Goal: Contribute content: Add original content to the website for others to see

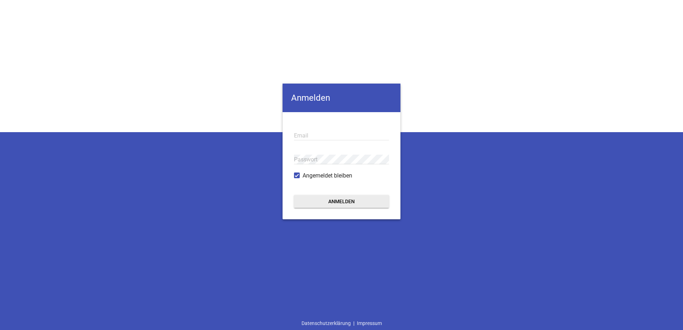
type input "[EMAIL_ADDRESS][DOMAIN_NAME]"
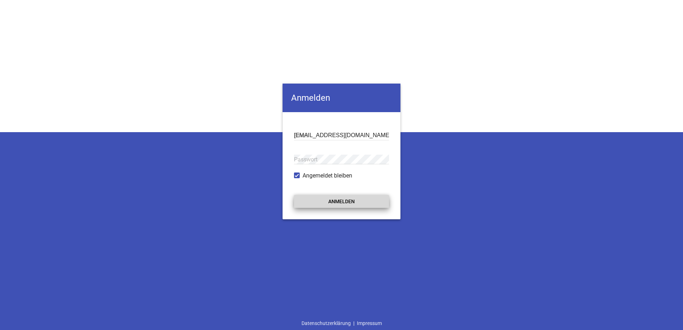
click at [336, 199] on button "Anmelden" at bounding box center [341, 201] width 95 height 13
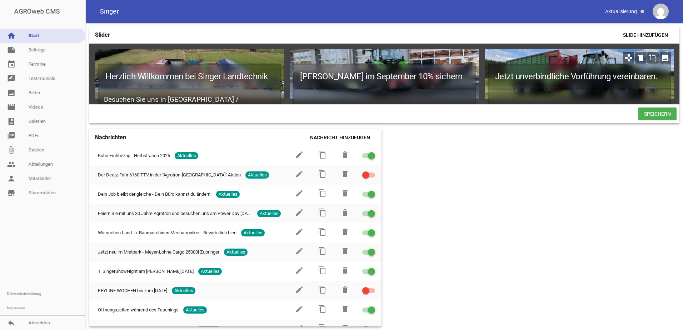
click at [668, 57] on icon "image" at bounding box center [664, 57] width 11 height 11
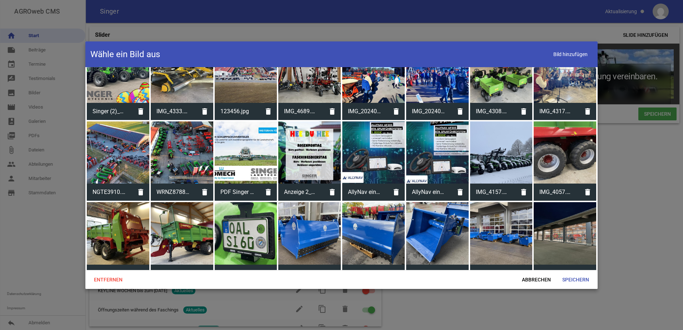
scroll to position [678, 0]
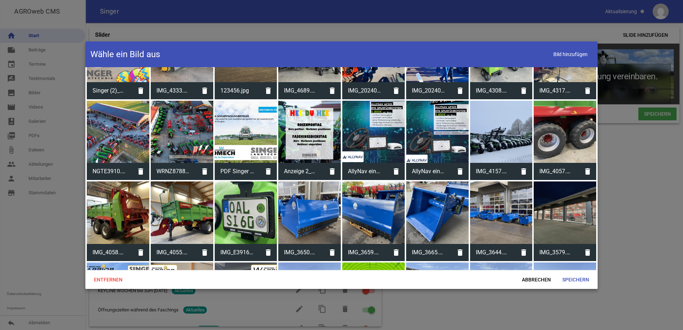
click at [256, 211] on div at bounding box center [246, 212] width 62 height 62
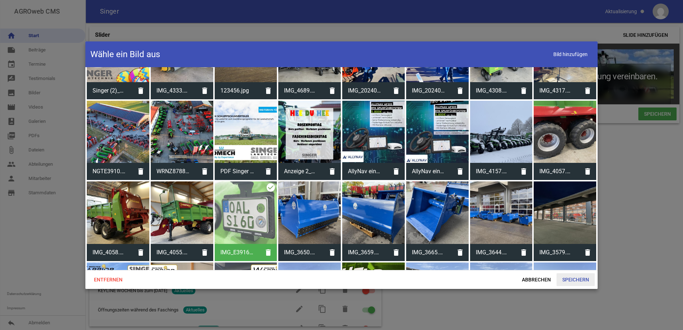
click at [579, 280] on span "Speichern" at bounding box center [575, 279] width 38 height 13
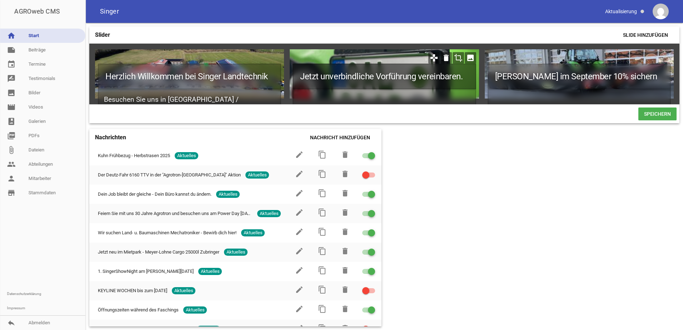
click at [465, 81] on h1 "Jetzt unverbindliche Vorführung vereinbaren." at bounding box center [383, 77] width 183 height 26
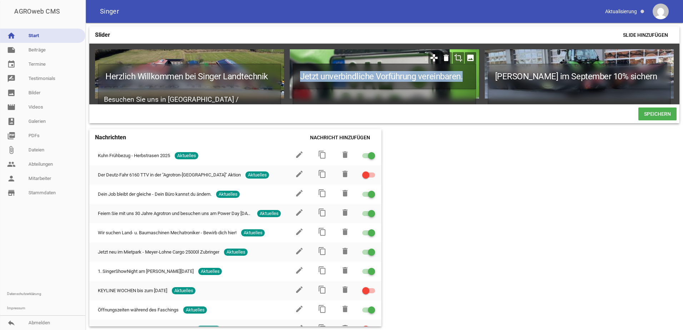
drag, startPoint x: 468, startPoint y: 78, endPoint x: 297, endPoint y: 82, distance: 171.1
click at [297, 82] on h1 "Jetzt unverbindliche Vorführung vereinbaren." at bounding box center [383, 77] width 183 height 26
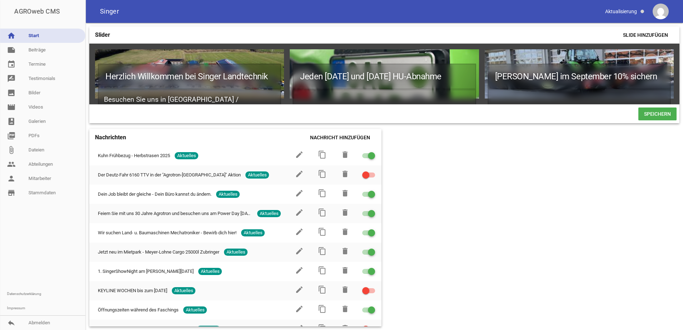
click at [653, 115] on span "Speichern" at bounding box center [657, 113] width 38 height 13
click at [665, 59] on icon "image" at bounding box center [664, 57] width 11 height 11
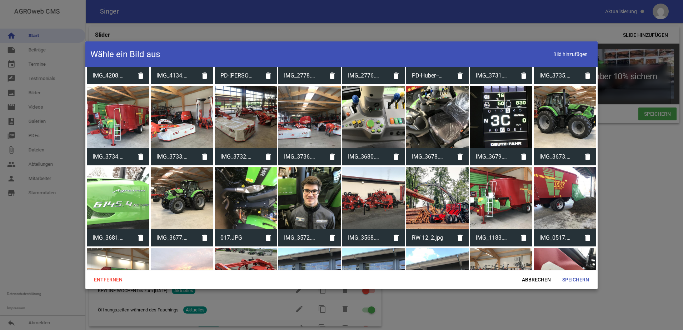
scroll to position [2821, 0]
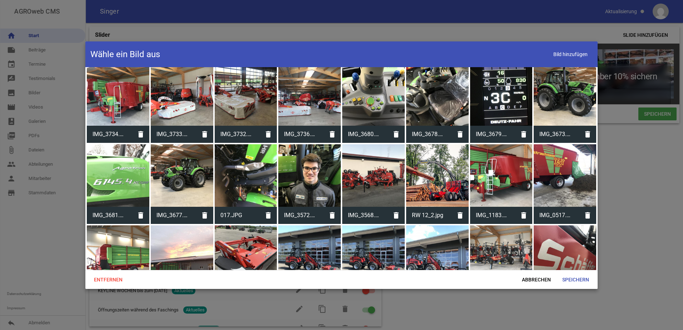
click at [421, 225] on div at bounding box center [437, 256] width 62 height 62
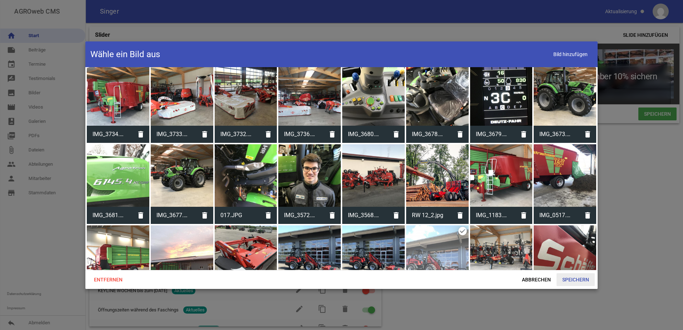
click at [579, 280] on span "Speichern" at bounding box center [575, 279] width 38 height 13
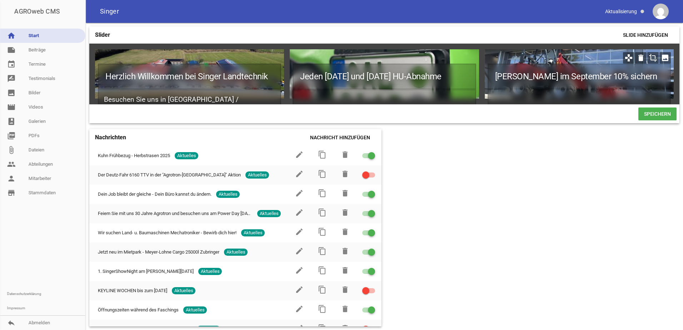
click at [652, 57] on icon "crop" at bounding box center [652, 57] width 11 height 11
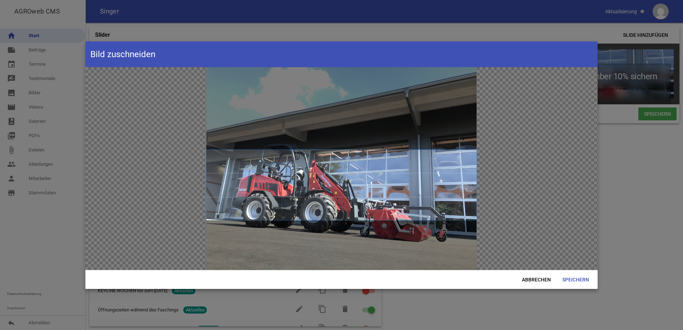
click at [374, 207] on span at bounding box center [341, 185] width 270 height 70
click at [576, 282] on span "Speichern" at bounding box center [575, 279] width 38 height 13
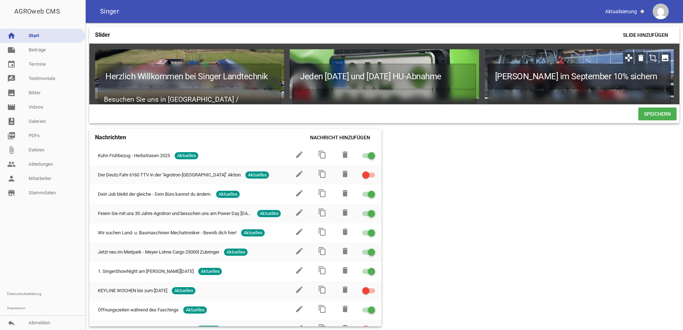
drag, startPoint x: 658, startPoint y: 79, endPoint x: 487, endPoint y: 78, distance: 170.7
click at [487, 78] on div "Vicon Frühbezug im September 10% sichern" at bounding box center [579, 73] width 189 height 49
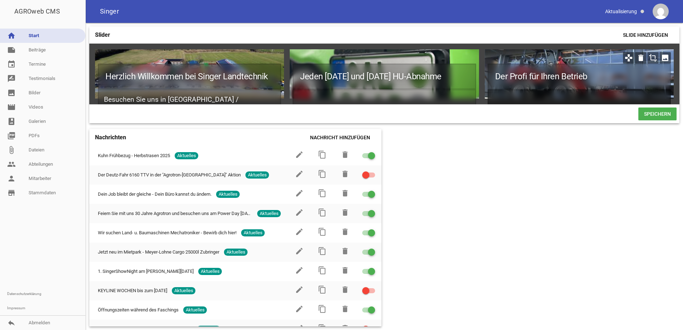
click at [496, 98] on h2 at bounding box center [578, 99] width 183 height 21
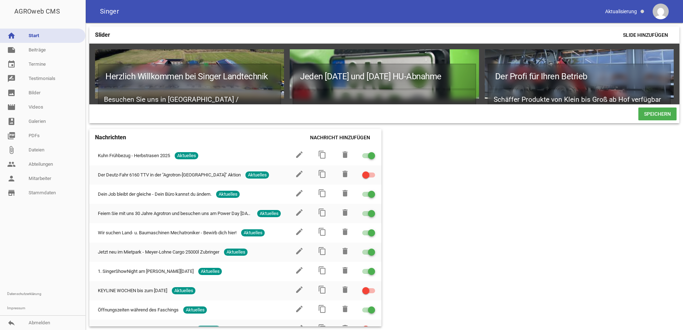
click at [650, 117] on span "Speichern" at bounding box center [657, 113] width 38 height 13
click at [459, 58] on icon "crop" at bounding box center [457, 57] width 11 height 11
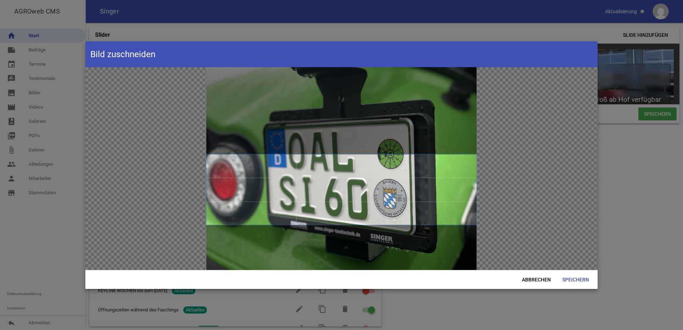
click at [441, 193] on span at bounding box center [341, 189] width 270 height 70
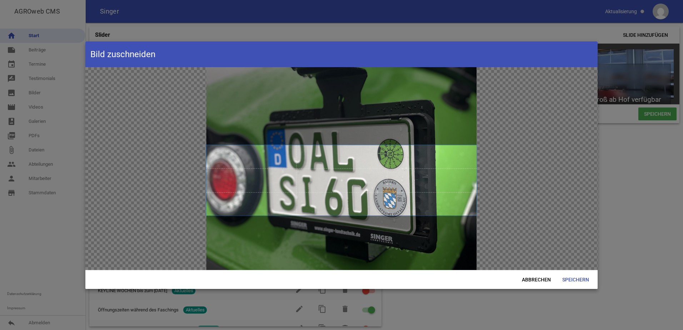
click at [442, 185] on span at bounding box center [341, 180] width 270 height 70
drag, startPoint x: 577, startPoint y: 284, endPoint x: 579, endPoint y: 280, distance: 4.3
click at [577, 284] on span "Speichern" at bounding box center [575, 279] width 38 height 13
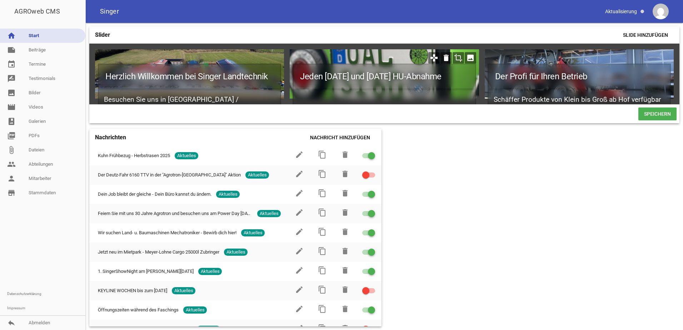
click at [456, 60] on icon "crop" at bounding box center [457, 57] width 11 height 11
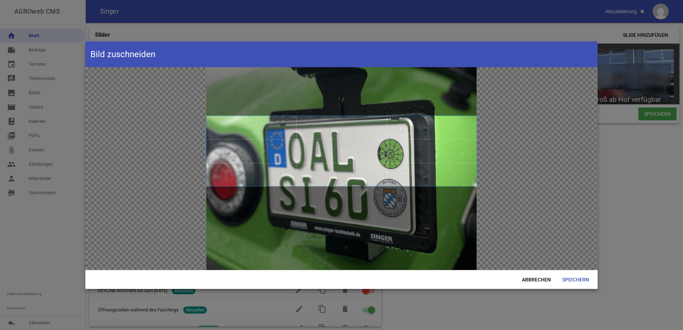
click at [382, 166] on span at bounding box center [341, 151] width 270 height 70
click at [584, 281] on span "Speichern" at bounding box center [575, 279] width 38 height 13
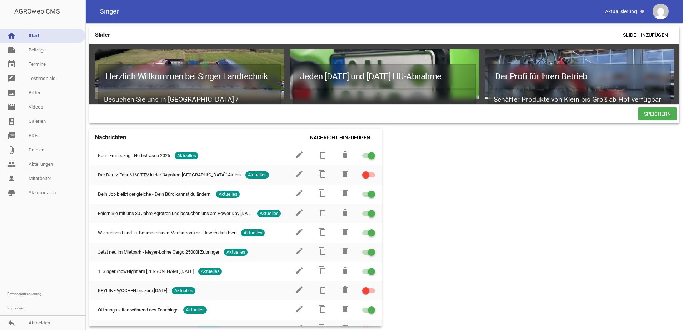
click at [654, 115] on span "Speichern" at bounding box center [657, 113] width 38 height 13
click at [30, 51] on link "note Beiträge" at bounding box center [42, 50] width 85 height 14
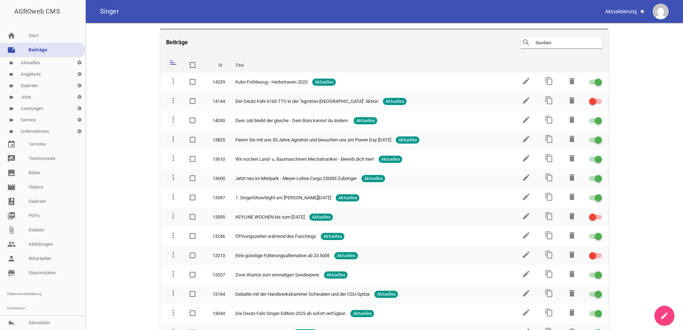
click at [663, 313] on icon "create" at bounding box center [664, 315] width 9 height 9
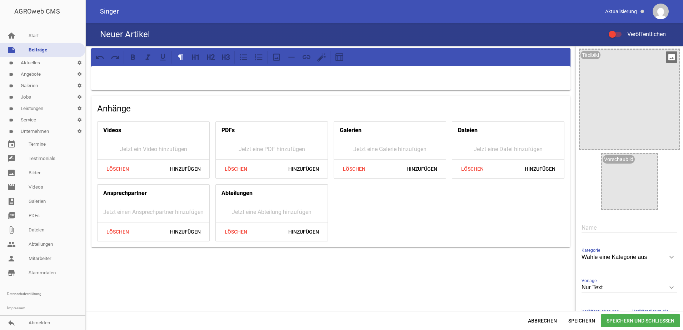
click at [666, 55] on icon "image" at bounding box center [671, 56] width 11 height 11
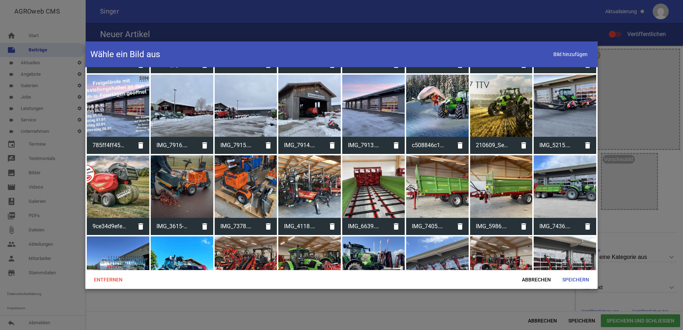
scroll to position [2035, 0]
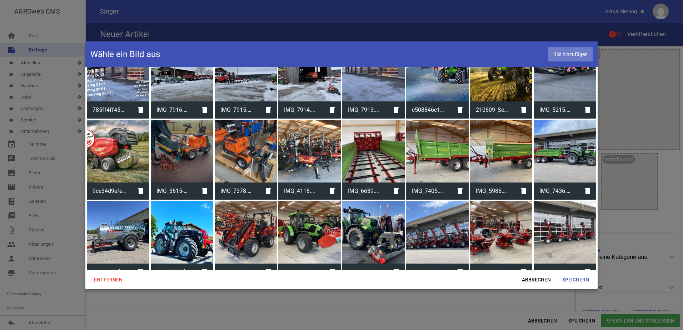
click at [580, 50] on span "Bild hinzufügen" at bounding box center [570, 54] width 44 height 15
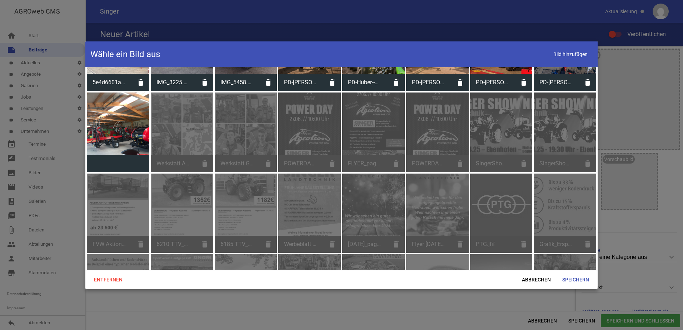
scroll to position [3805, 0]
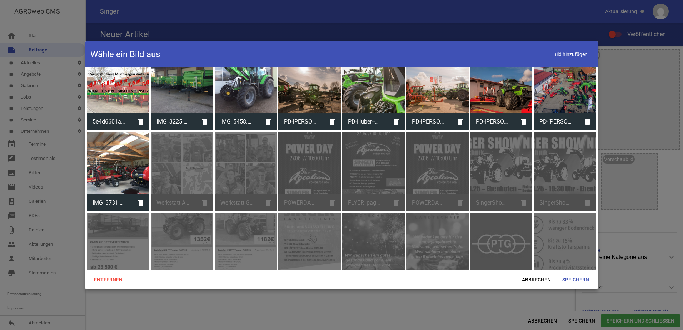
click at [133, 146] on div at bounding box center [118, 163] width 62 height 62
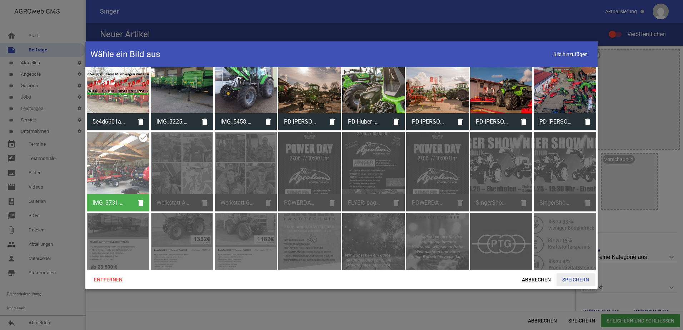
drag, startPoint x: 573, startPoint y: 284, endPoint x: 578, endPoint y: 282, distance: 5.1
click at [575, 284] on span "Speichern" at bounding box center [575, 279] width 38 height 13
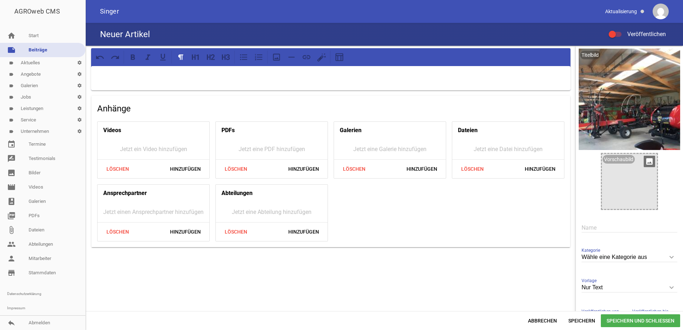
click at [643, 159] on icon "image" at bounding box center [648, 161] width 11 height 11
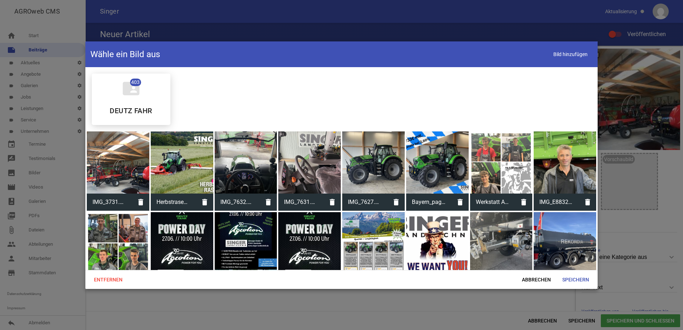
click at [140, 162] on div at bounding box center [118, 162] width 62 height 62
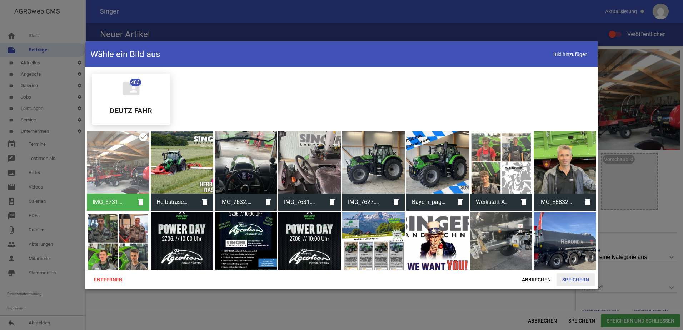
click at [572, 275] on span "Speichern" at bounding box center [575, 279] width 38 height 13
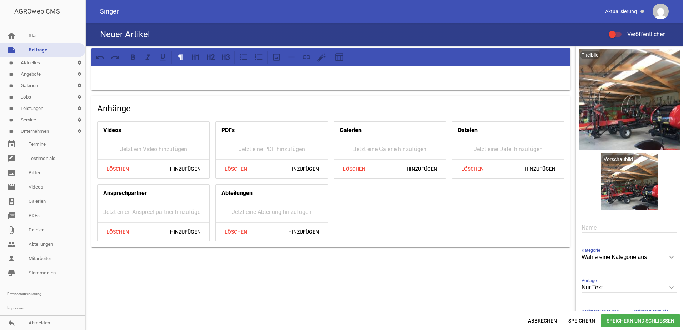
click at [619, 34] on div at bounding box center [614, 34] width 13 height 5
click at [618, 30] on input "Veröffentlichen" at bounding box center [618, 30] width 0 height 0
click at [618, 250] on div "[PERSON_NAME] eine Kategorie aus keyboard_arrow_down Kategorie [PERSON_NAME] ei…" at bounding box center [629, 257] width 96 height 25
click at [618, 259] on input "Wähle eine Kategorie aus" at bounding box center [629, 257] width 96 height 10
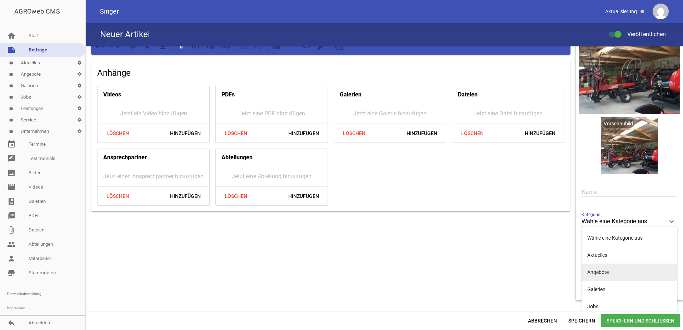
drag, startPoint x: 625, startPoint y: 275, endPoint x: 625, endPoint y: 271, distance: 4.3
click at [625, 274] on li "Angebote" at bounding box center [629, 272] width 96 height 17
type input "Angebote"
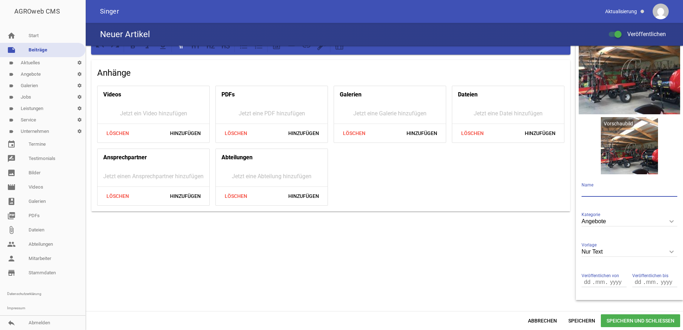
click at [616, 190] on input "text" at bounding box center [629, 192] width 96 height 10
click at [616, 252] on input "Nur Text" at bounding box center [629, 252] width 96 height 10
click at [618, 282] on li "1 Bild" at bounding box center [629, 285] width 96 height 17
type input "1 Bild"
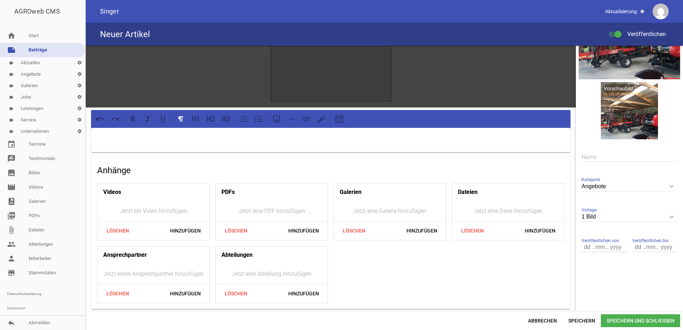
click at [614, 160] on input "text" at bounding box center [629, 157] width 96 height 10
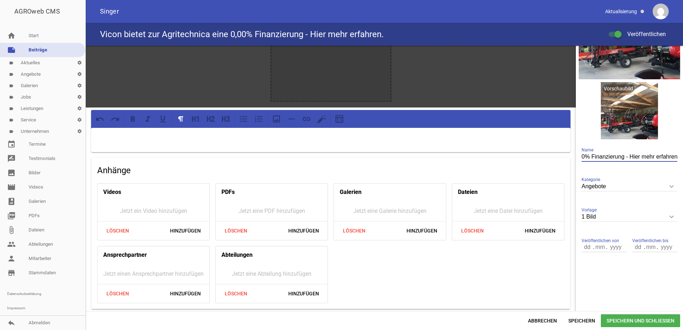
scroll to position [0, 97]
type input "Vicon bietet zur Agritechnica eine 0,00% Finanzierung - Hier mehr erfahren."
click at [412, 140] on p at bounding box center [330, 137] width 469 height 9
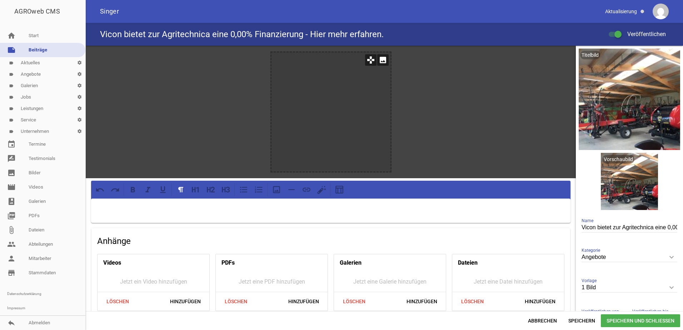
click at [378, 65] on icon "image" at bounding box center [382, 59] width 11 height 11
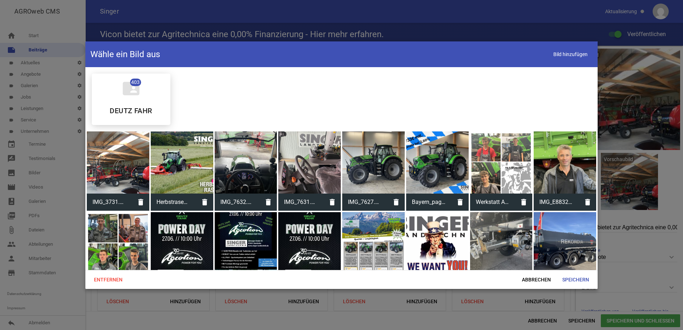
click at [130, 172] on div at bounding box center [118, 162] width 62 height 62
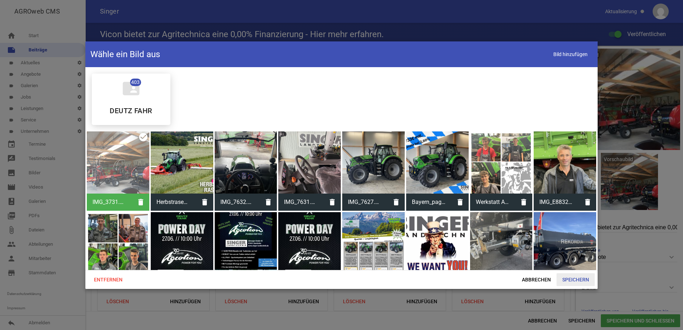
click at [575, 283] on span "Speichern" at bounding box center [575, 279] width 38 height 13
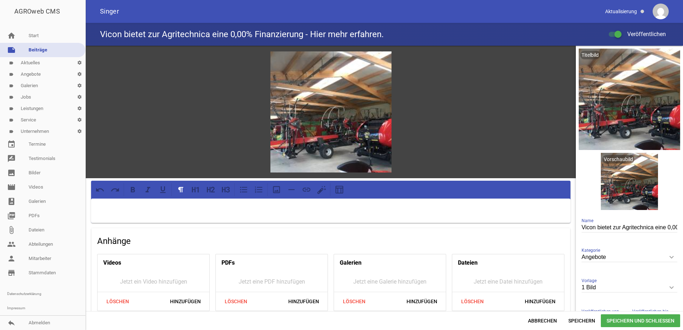
click at [160, 205] on p at bounding box center [330, 208] width 469 height 9
click at [216, 213] on div at bounding box center [330, 211] width 479 height 24
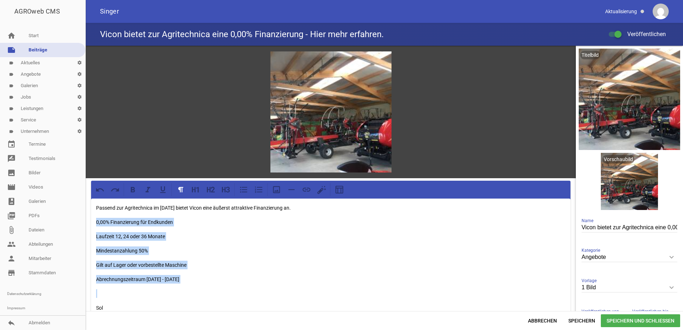
drag, startPoint x: 175, startPoint y: 276, endPoint x: 90, endPoint y: 221, distance: 101.1
click at [90, 221] on div "games image Passend zur Agritechnica im November 2025 bietet Vicon eine äußerst…" at bounding box center [331, 264] width 490 height 437
click at [134, 193] on icon at bounding box center [132, 189] width 9 height 9
click at [252, 247] on p "Mindestanzahlung 50%" at bounding box center [330, 250] width 469 height 9
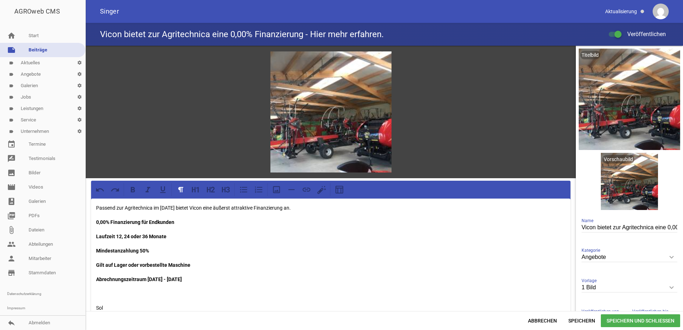
drag, startPoint x: 224, startPoint y: 210, endPoint x: 91, endPoint y: 208, distance: 132.5
click at [91, 208] on div "Passend zur Agritechnica im November 2025 bietet Vicon eine äußerst attraktive …" at bounding box center [330, 261] width 479 height 124
click at [222, 190] on icon at bounding box center [224, 189] width 4 height 5
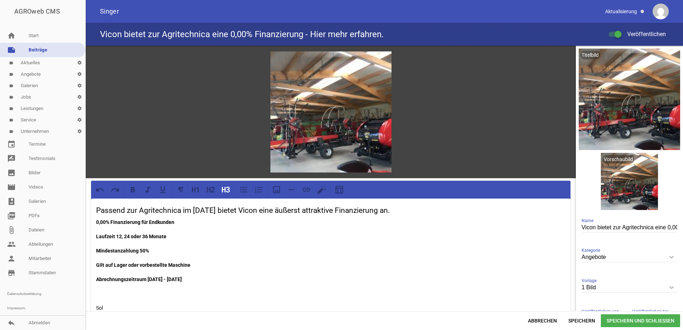
click at [134, 305] on p "Sol" at bounding box center [330, 308] width 469 height 9
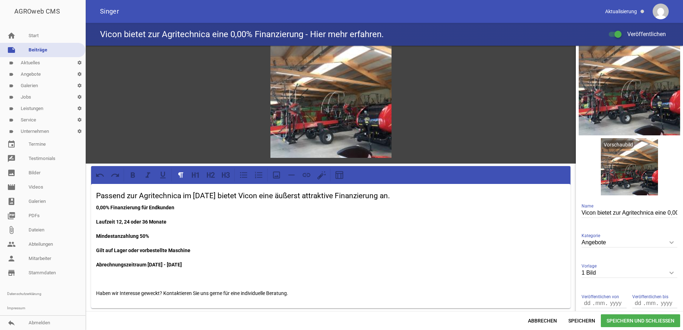
click at [615, 323] on span "Speichern und Schließen" at bounding box center [640, 320] width 79 height 13
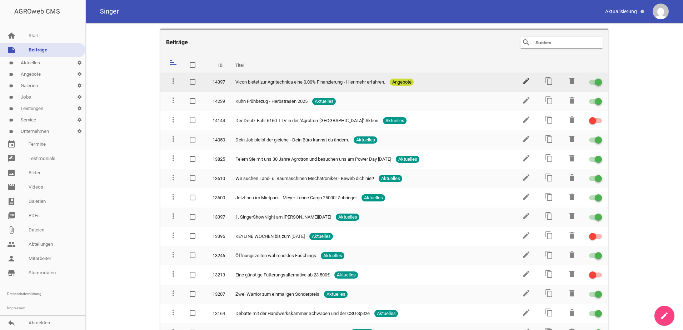
click at [524, 80] on icon "edit" at bounding box center [526, 81] width 9 height 9
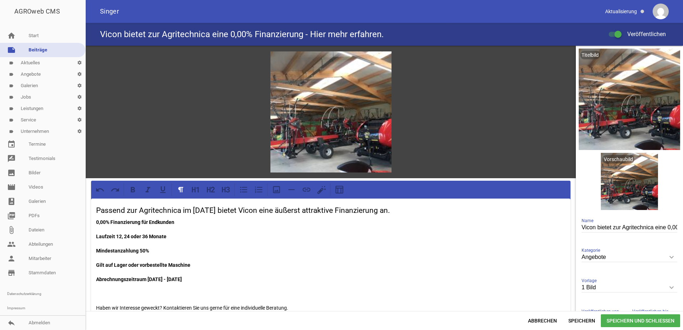
click at [617, 254] on input "Angebote" at bounding box center [629, 257] width 96 height 10
click at [608, 286] on li "Aktuelles" at bounding box center [629, 290] width 96 height 17
type input "Aktuelles"
click at [637, 321] on span "Speichern und Schließen" at bounding box center [640, 320] width 79 height 13
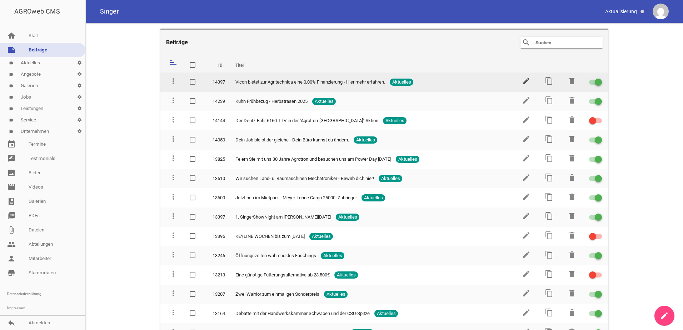
click at [523, 82] on icon "edit" at bounding box center [526, 81] width 9 height 9
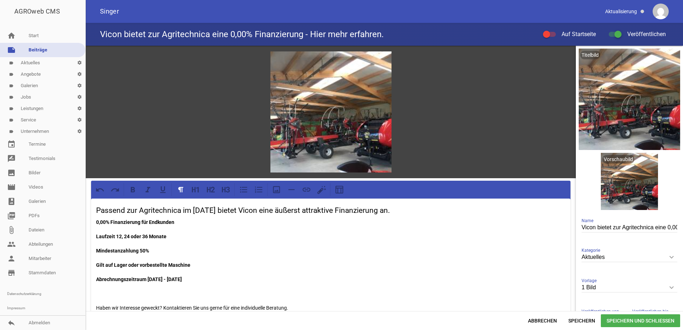
drag, startPoint x: 545, startPoint y: 33, endPoint x: 583, endPoint y: 47, distance: 40.9
click at [544, 33] on div at bounding box center [546, 34] width 7 height 7
click at [553, 30] on input "Auf Startseite" at bounding box center [553, 30] width 0 height 0
click at [641, 320] on span "Speichern und Schließen" at bounding box center [640, 320] width 79 height 13
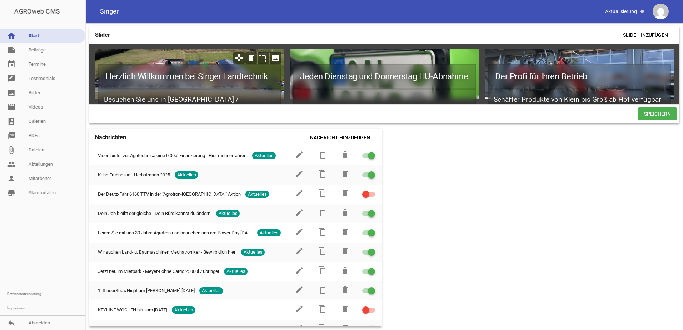
click at [276, 56] on icon "image" at bounding box center [275, 57] width 11 height 11
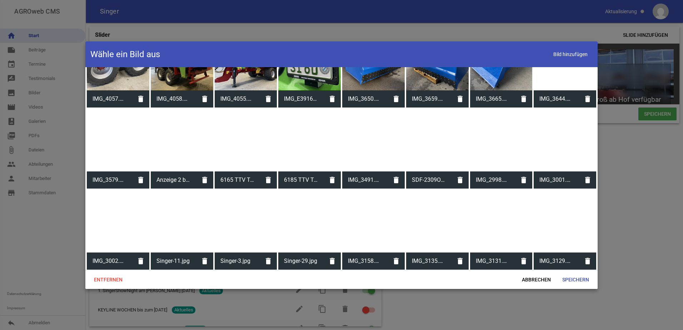
scroll to position [821, 0]
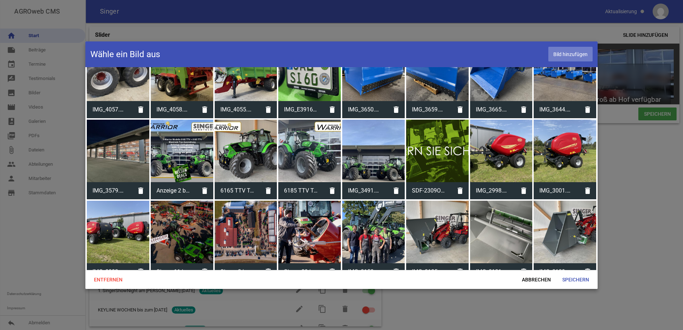
click at [564, 54] on span "Bild hinzufügen" at bounding box center [570, 54] width 44 height 15
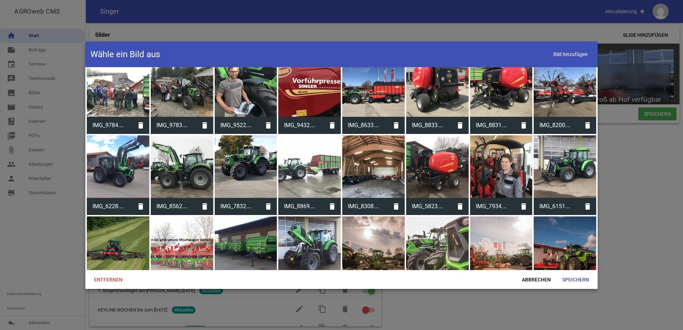
scroll to position [3776, 0]
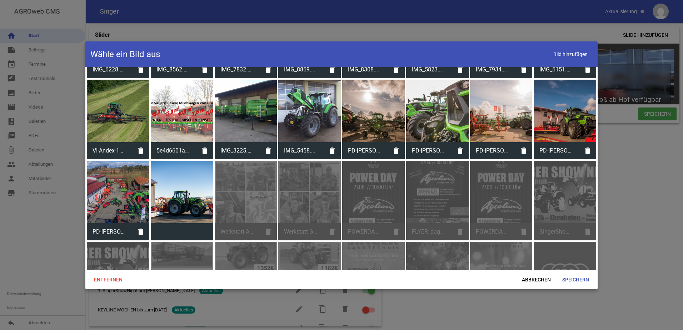
click at [189, 180] on div at bounding box center [182, 192] width 62 height 62
click at [176, 176] on div at bounding box center [182, 192] width 62 height 62
click at [199, 166] on div at bounding box center [182, 192] width 62 height 62
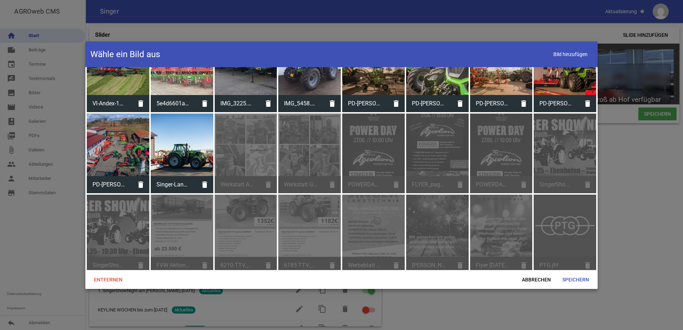
scroll to position [3812, 0]
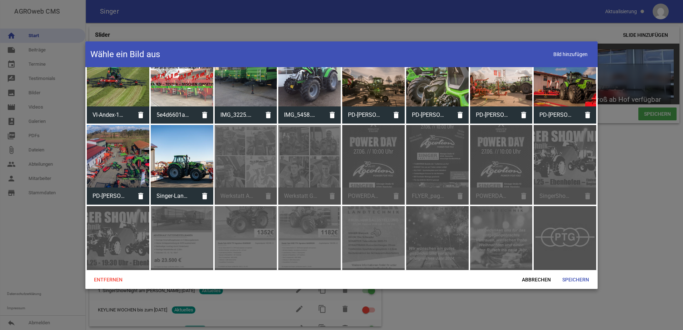
click at [189, 143] on div at bounding box center [182, 156] width 62 height 62
click at [582, 279] on span "Speichern" at bounding box center [575, 279] width 38 height 13
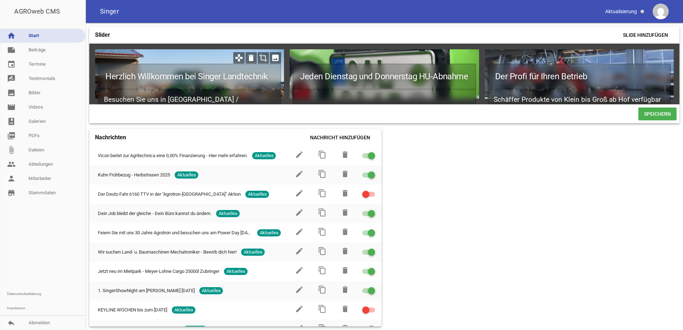
click at [261, 58] on icon "crop" at bounding box center [262, 57] width 11 height 11
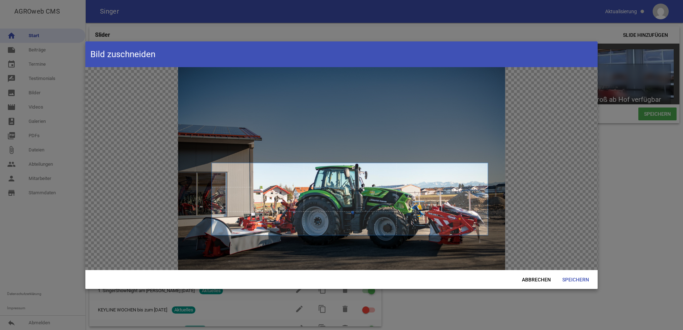
click at [312, 208] on span at bounding box center [350, 199] width 276 height 72
click at [570, 276] on span "Speichern" at bounding box center [575, 279] width 38 height 13
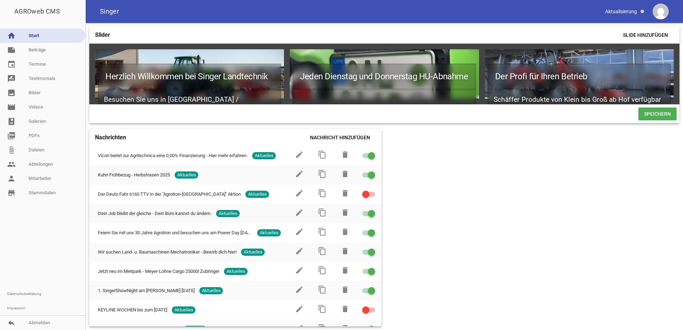
click at [655, 119] on span "Speichern" at bounding box center [657, 113] width 38 height 13
click at [277, 52] on div "Herzlich Willkommen bei Singer Landtechnik Besuchen Sie uns in [GEOGRAPHIC_DATA…" at bounding box center [189, 73] width 189 height 49
click at [278, 54] on icon "image" at bounding box center [275, 57] width 11 height 11
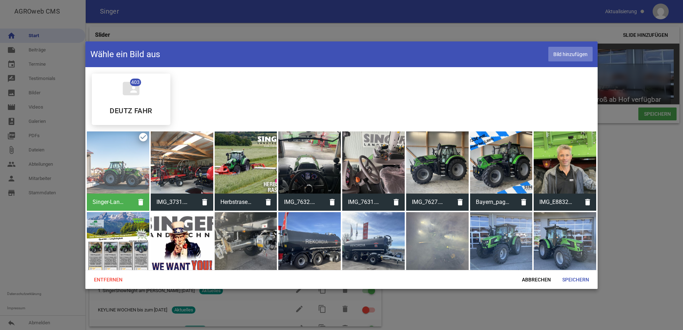
click at [570, 55] on span "Bild hinzufügen" at bounding box center [570, 54] width 44 height 15
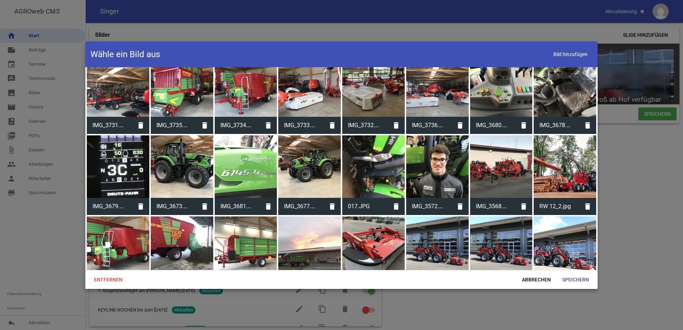
scroll to position [2857, 0]
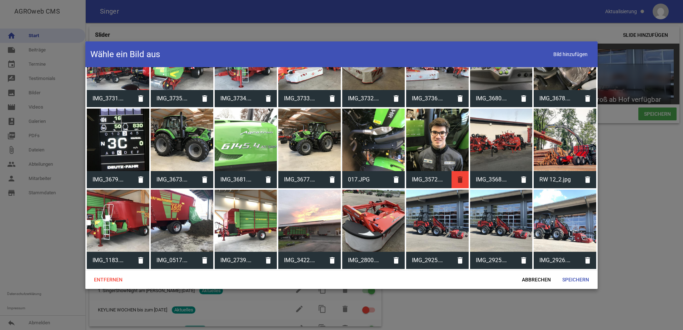
click at [457, 171] on icon "delete" at bounding box center [459, 179] width 17 height 17
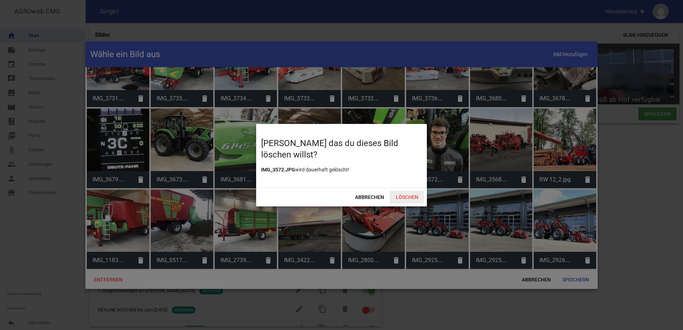
click at [398, 193] on span "Löschen" at bounding box center [407, 197] width 34 height 13
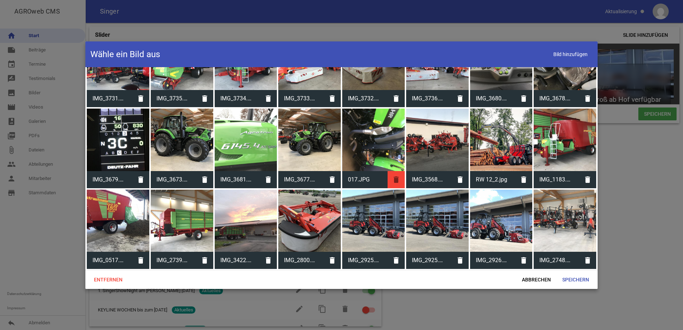
click at [394, 171] on icon "delete" at bounding box center [395, 179] width 17 height 17
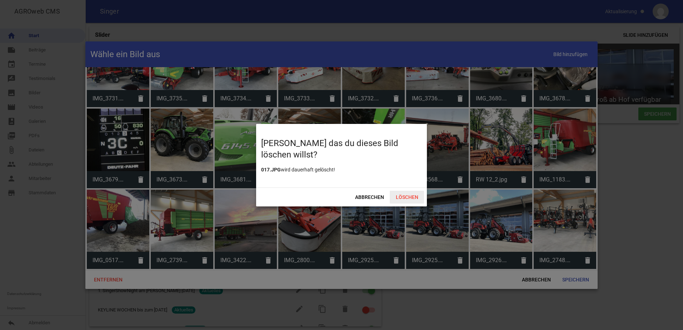
click at [406, 195] on span "Löschen" at bounding box center [407, 197] width 34 height 13
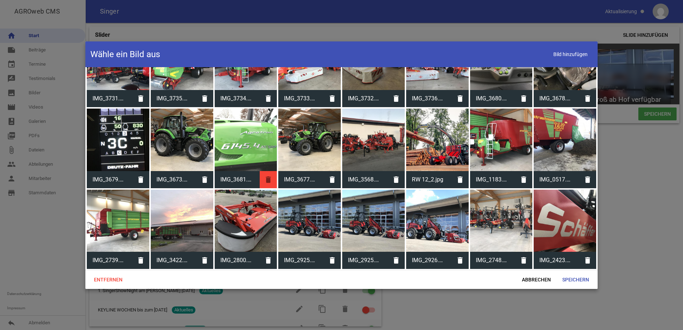
click at [270, 171] on icon "delete" at bounding box center [268, 179] width 17 height 17
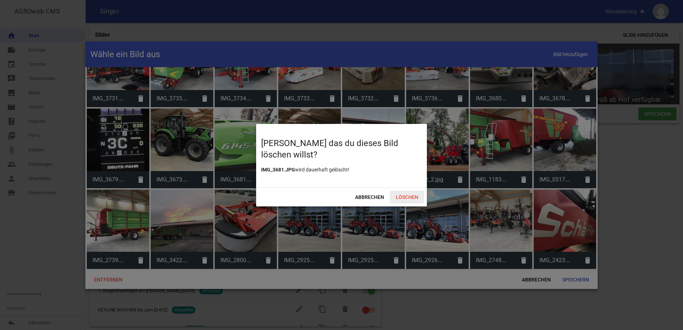
click at [406, 197] on span "Löschen" at bounding box center [407, 197] width 34 height 13
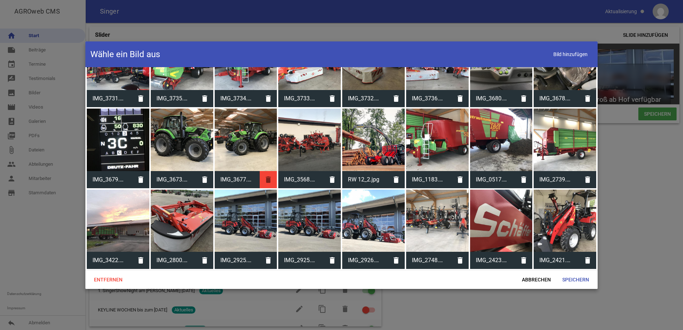
click at [268, 171] on icon "delete" at bounding box center [268, 179] width 17 height 17
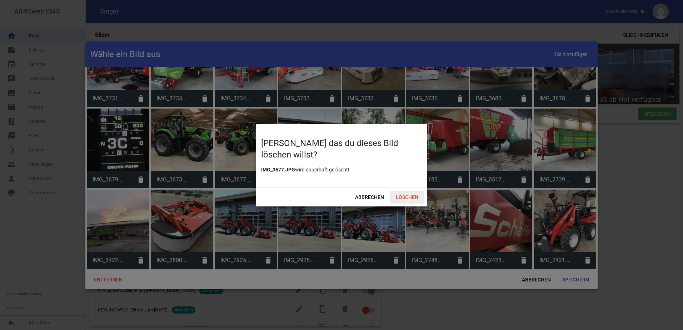
click at [405, 196] on span "Löschen" at bounding box center [407, 197] width 34 height 13
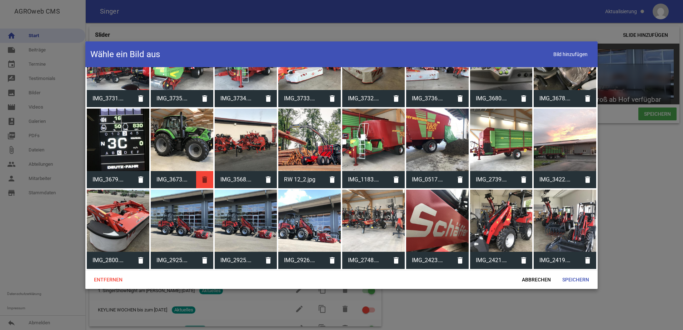
click at [202, 171] on icon "delete" at bounding box center [204, 179] width 17 height 17
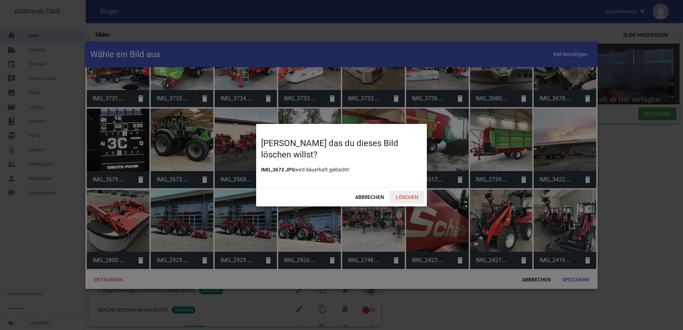
click at [409, 198] on span "Löschen" at bounding box center [407, 197] width 34 height 13
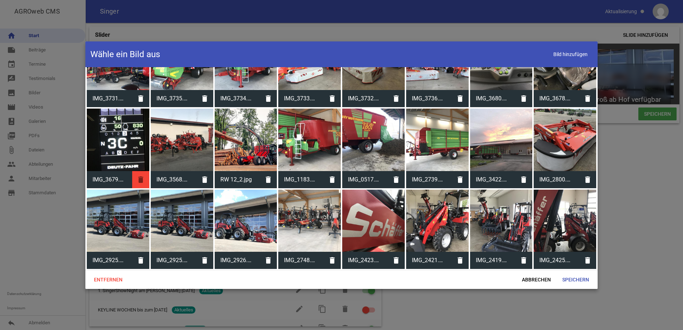
click at [144, 171] on icon "delete" at bounding box center [140, 179] width 17 height 17
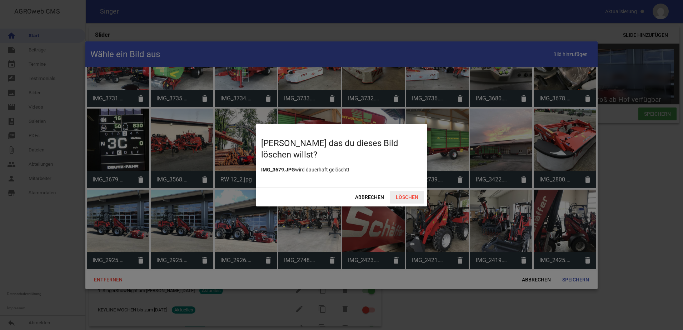
click at [417, 195] on span "Löschen" at bounding box center [407, 197] width 34 height 13
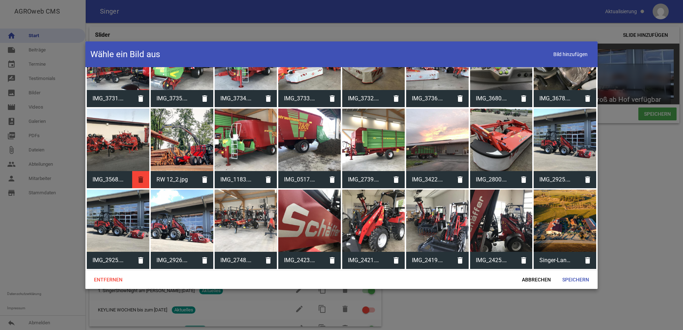
click at [142, 171] on icon "delete" at bounding box center [140, 179] width 17 height 17
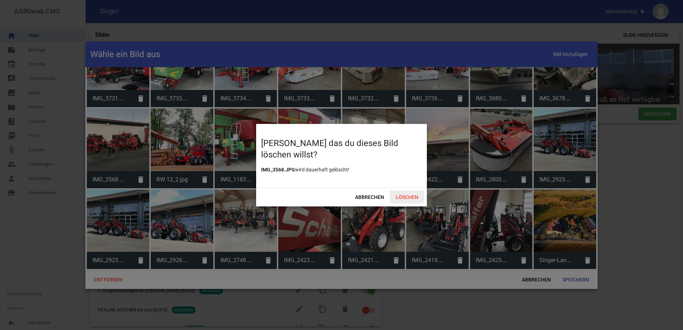
click at [410, 199] on span "Löschen" at bounding box center [407, 197] width 34 height 13
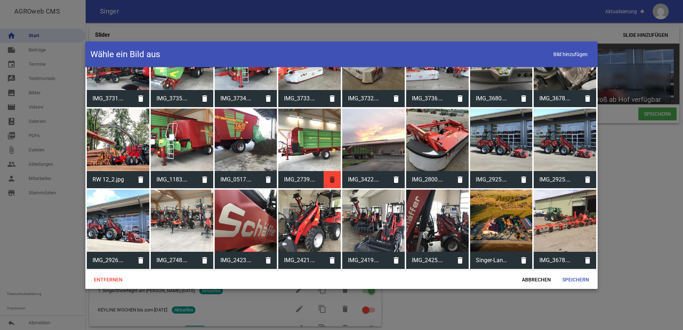
click at [330, 171] on icon "delete" at bounding box center [332, 179] width 17 height 17
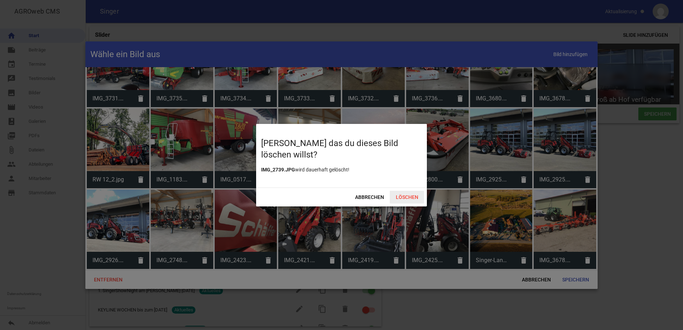
click at [394, 195] on span "Löschen" at bounding box center [407, 197] width 34 height 13
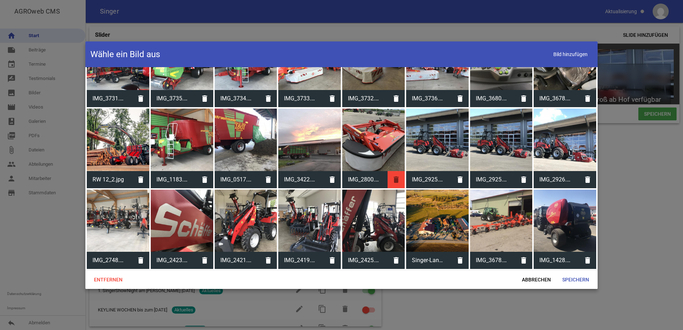
click at [396, 171] on icon "delete" at bounding box center [395, 179] width 17 height 17
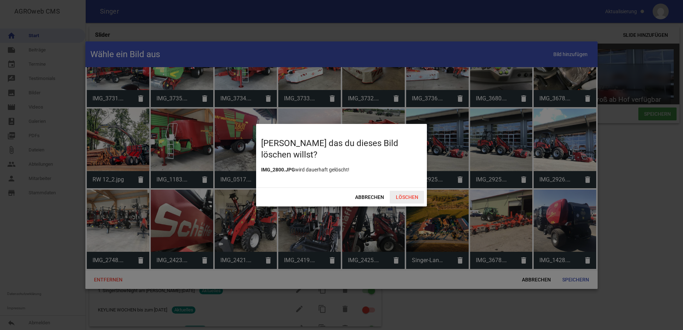
click at [413, 197] on span "Löschen" at bounding box center [407, 197] width 34 height 13
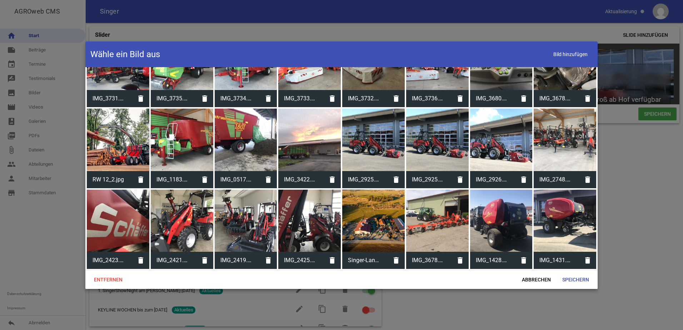
scroll to position [2893, 0]
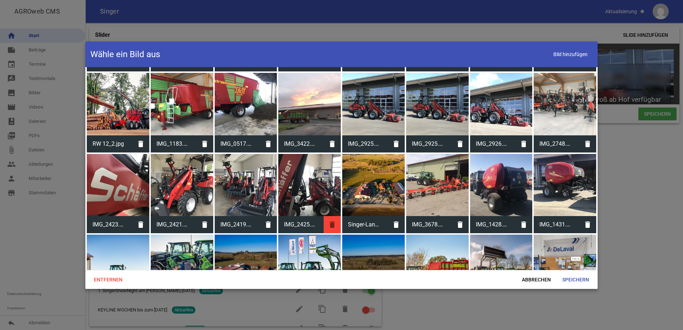
click at [336, 216] on icon "delete" at bounding box center [332, 224] width 17 height 17
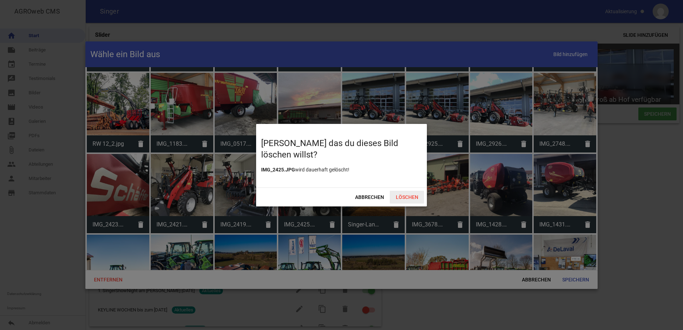
click at [414, 199] on span "Löschen" at bounding box center [407, 197] width 34 height 13
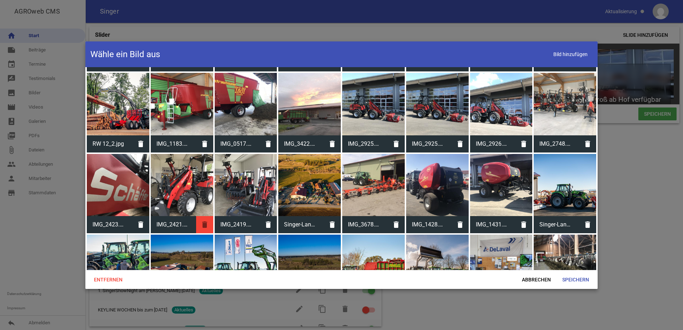
click at [203, 216] on icon "delete" at bounding box center [204, 224] width 17 height 17
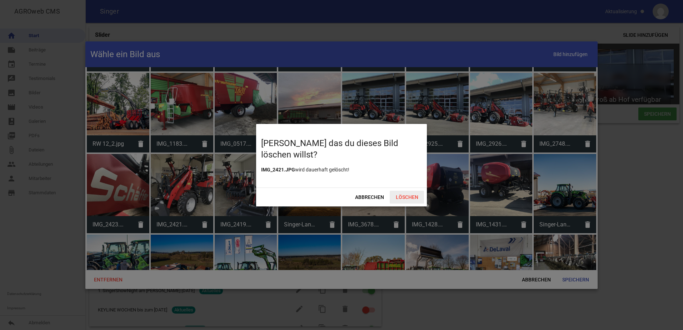
click at [415, 199] on span "Löschen" at bounding box center [407, 197] width 34 height 13
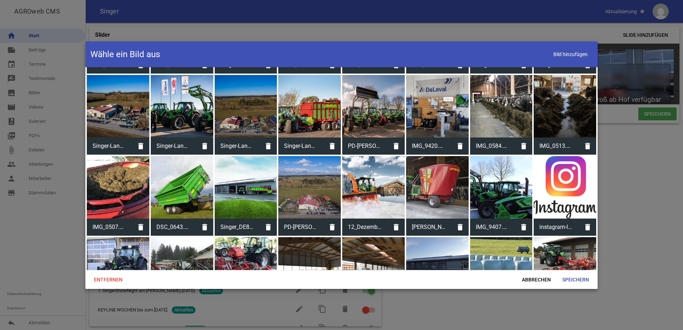
scroll to position [3071, 0]
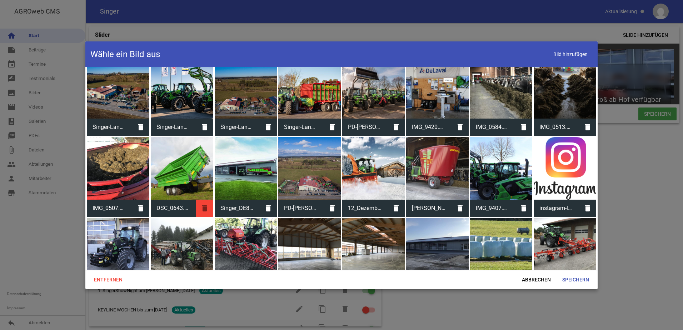
click at [206, 200] on icon "delete" at bounding box center [204, 208] width 17 height 17
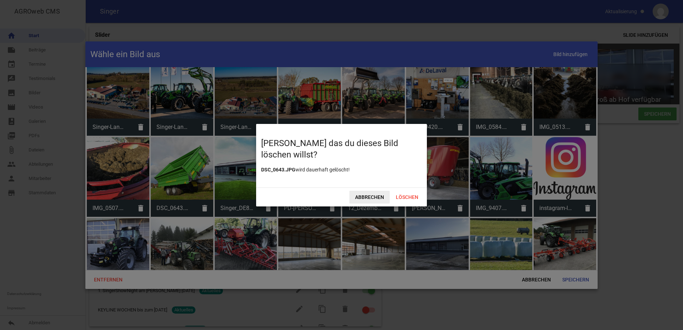
drag, startPoint x: 419, startPoint y: 193, endPoint x: 365, endPoint y: 194, distance: 53.6
click at [418, 194] on span "Löschen" at bounding box center [407, 197] width 34 height 13
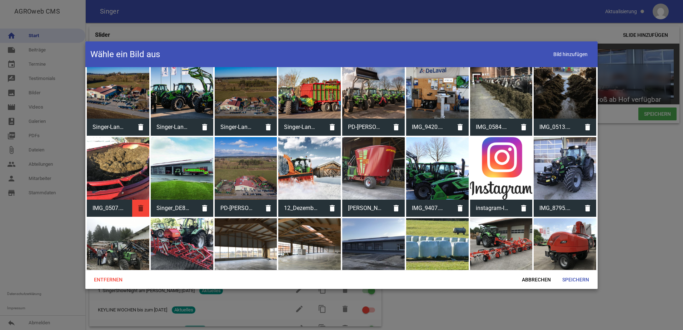
click at [139, 200] on icon "delete" at bounding box center [140, 208] width 17 height 17
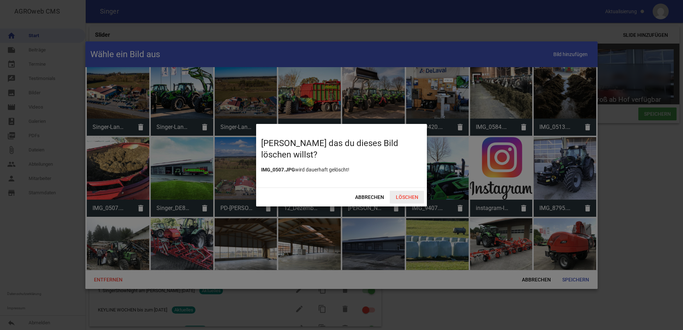
click at [402, 197] on span "Löschen" at bounding box center [407, 197] width 34 height 13
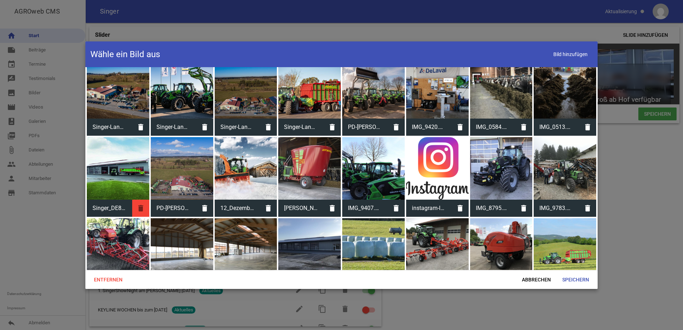
click at [145, 200] on icon "delete" at bounding box center [140, 208] width 17 height 17
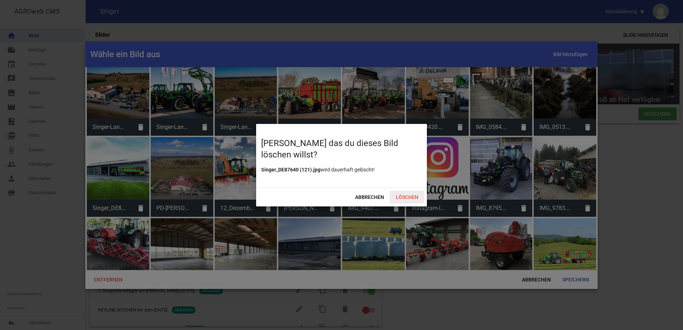
click at [408, 193] on span "Löschen" at bounding box center [407, 197] width 34 height 13
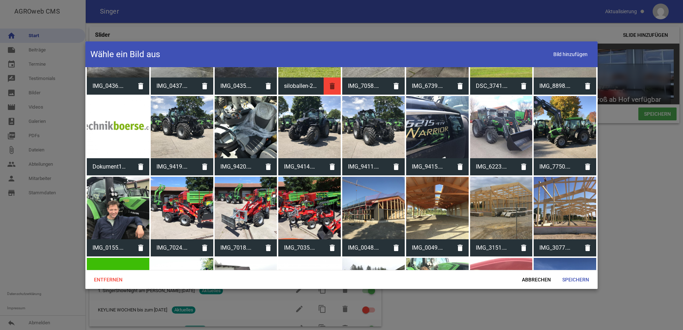
scroll to position [3321, 0]
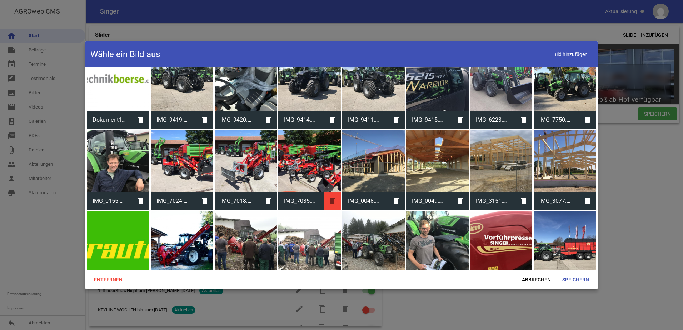
click at [325, 192] on icon "delete" at bounding box center [332, 200] width 17 height 17
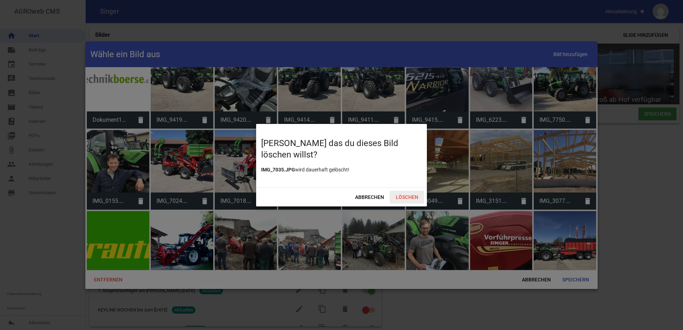
click at [396, 194] on span "Löschen" at bounding box center [407, 197] width 34 height 13
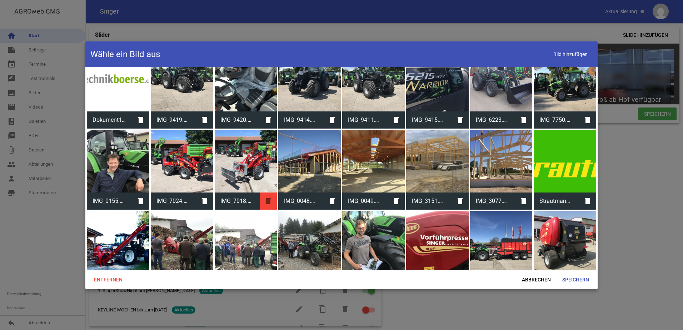
click at [268, 192] on icon "delete" at bounding box center [268, 200] width 17 height 17
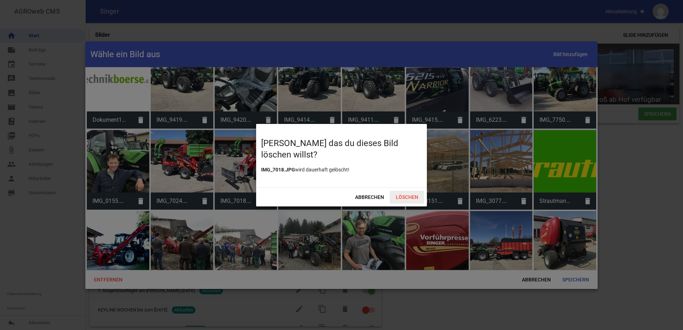
click at [405, 196] on span "Löschen" at bounding box center [407, 197] width 34 height 13
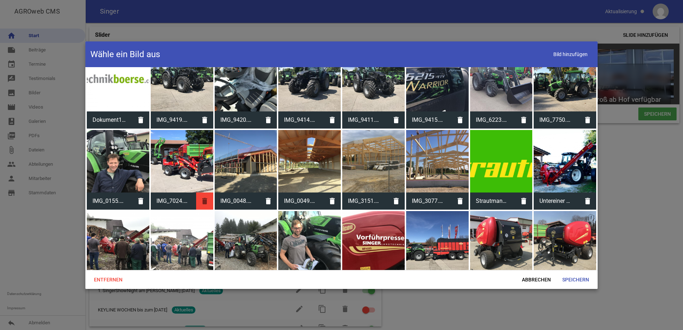
drag, startPoint x: 203, startPoint y: 181, endPoint x: 225, endPoint y: 183, distance: 21.9
click at [202, 192] on icon "delete" at bounding box center [204, 200] width 17 height 17
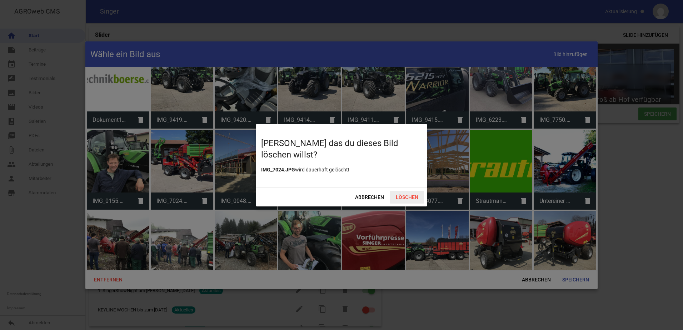
click at [405, 196] on span "Löschen" at bounding box center [407, 197] width 34 height 13
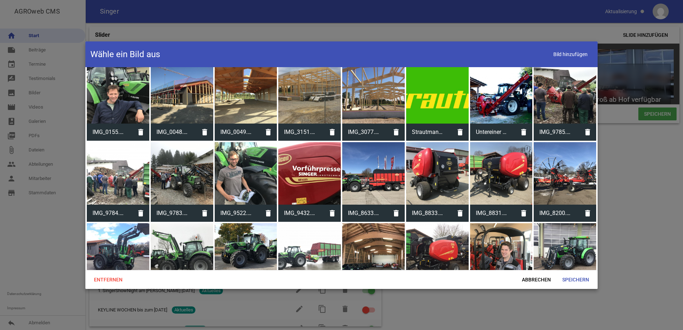
scroll to position [3428, 0]
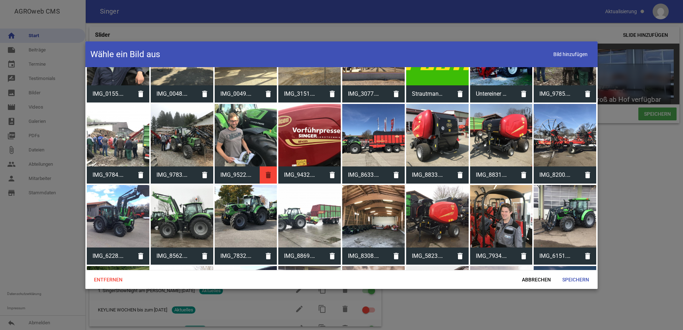
click at [270, 166] on icon "delete" at bounding box center [268, 174] width 17 height 17
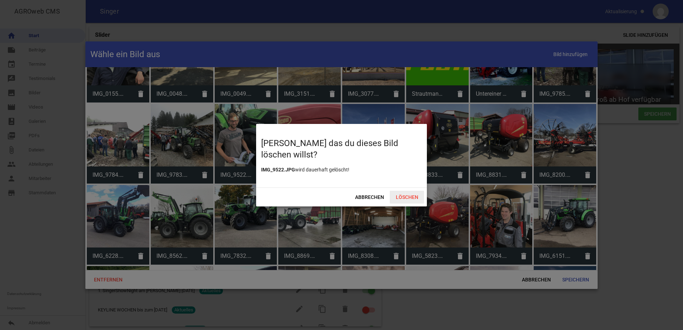
click at [397, 196] on span "Löschen" at bounding box center [407, 197] width 34 height 13
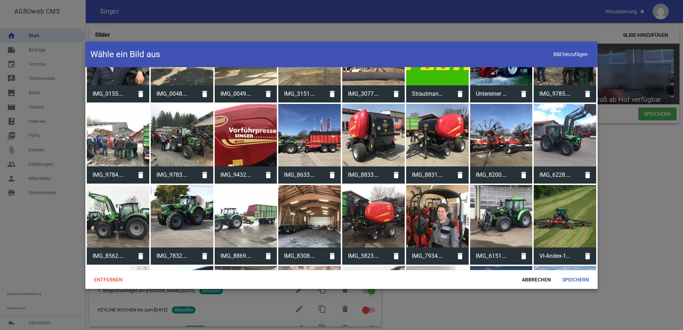
click at [467, 236] on div "folder_shared 403 [PERSON_NAME]-Landmaschinen 2020 -72.jpg delete IMG_3731.JPG …" at bounding box center [341, 168] width 512 height 203
click at [465, 247] on icon "delete" at bounding box center [459, 255] width 17 height 17
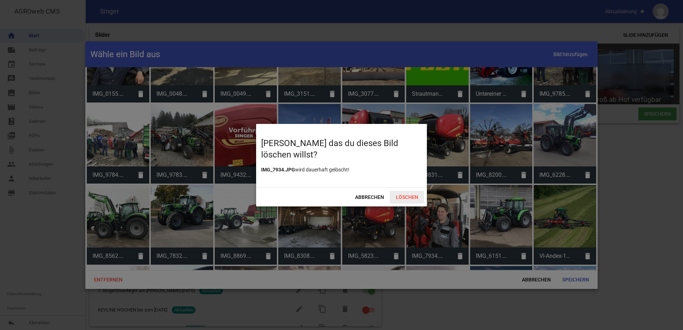
click at [415, 200] on span "Löschen" at bounding box center [407, 197] width 34 height 13
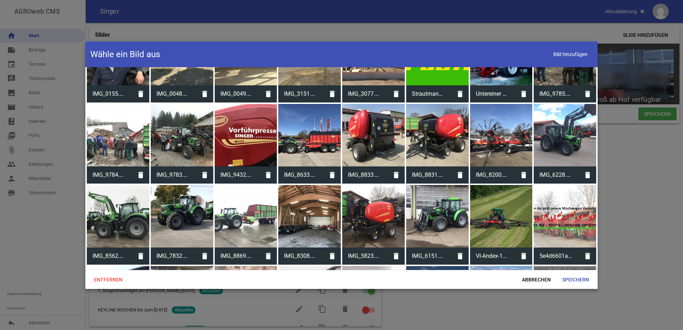
scroll to position [3464, 0]
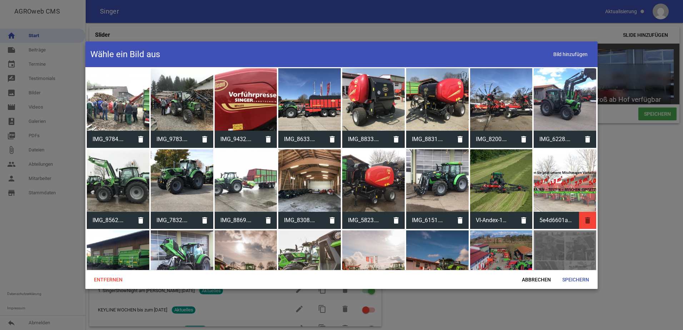
click at [584, 212] on icon "delete" at bounding box center [587, 220] width 17 height 17
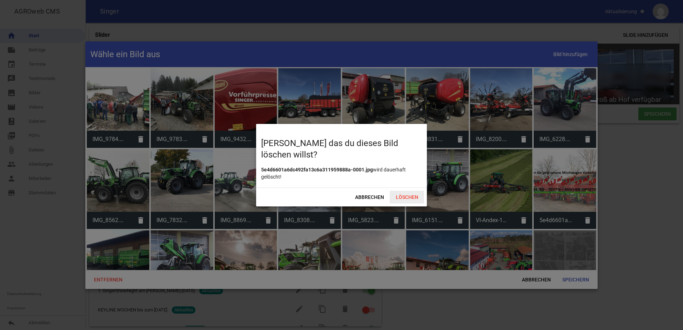
click at [420, 199] on span "Löschen" at bounding box center [407, 197] width 34 height 13
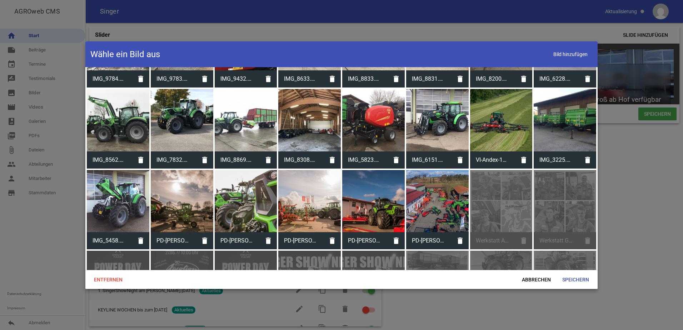
scroll to position [3500, 0]
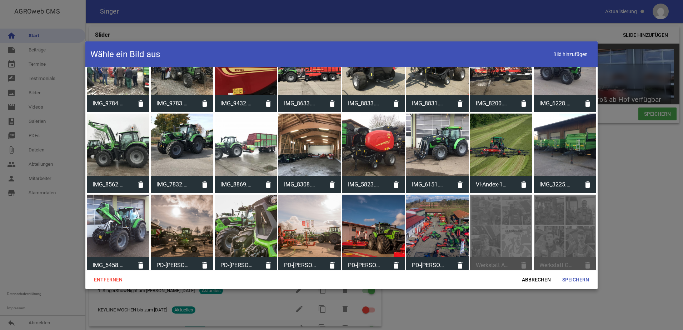
click at [141, 257] on icon "delete" at bounding box center [140, 265] width 17 height 17
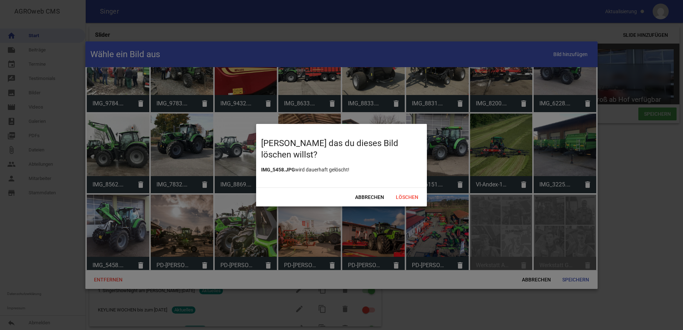
drag, startPoint x: 420, startPoint y: 195, endPoint x: 402, endPoint y: 189, distance: 18.1
click at [420, 195] on span "Löschen" at bounding box center [407, 197] width 34 height 13
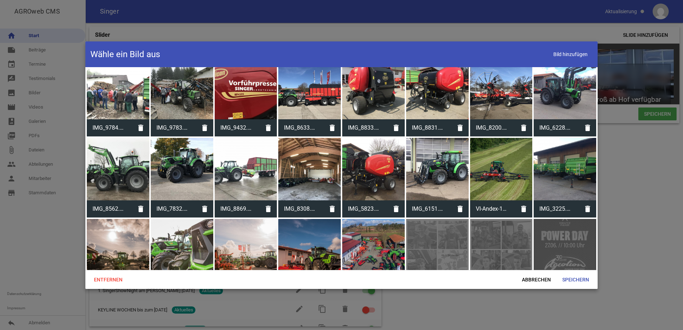
scroll to position [3464, 0]
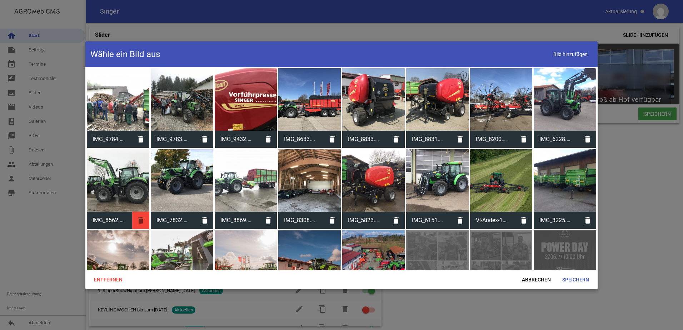
click at [138, 212] on icon "delete" at bounding box center [140, 220] width 17 height 17
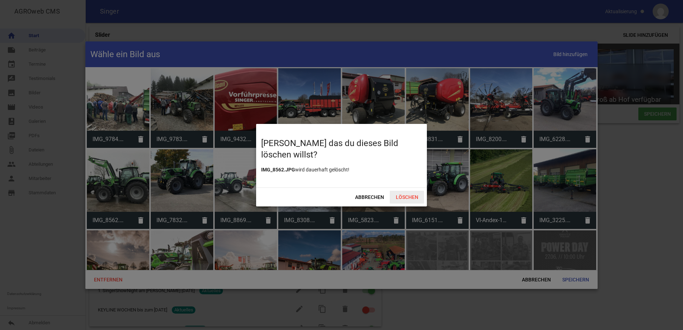
click at [415, 199] on span "Löschen" at bounding box center [407, 197] width 34 height 13
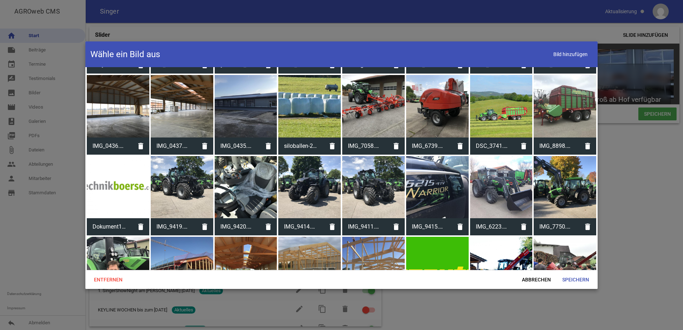
scroll to position [3214, 0]
click at [519, 219] on icon "delete" at bounding box center [523, 227] width 17 height 17
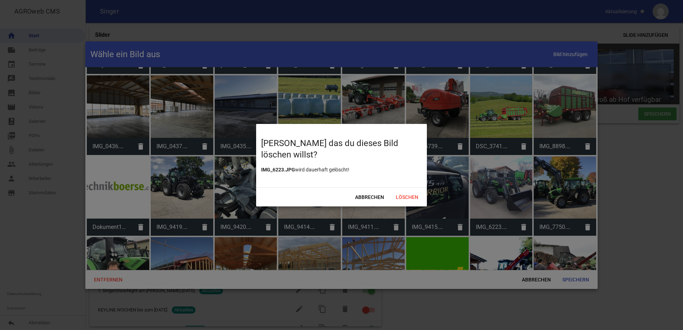
drag, startPoint x: 413, startPoint y: 196, endPoint x: 442, endPoint y: 195, distance: 29.7
click at [414, 196] on span "Löschen" at bounding box center [407, 197] width 34 height 13
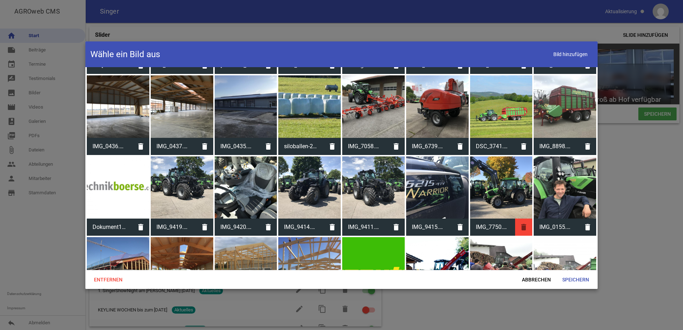
click at [517, 219] on icon "delete" at bounding box center [523, 227] width 17 height 17
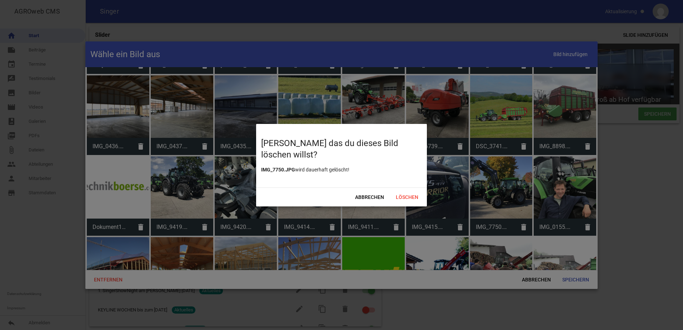
drag, startPoint x: 414, startPoint y: 199, endPoint x: 438, endPoint y: 198, distance: 24.7
click at [413, 199] on span "Löschen" at bounding box center [407, 197] width 34 height 13
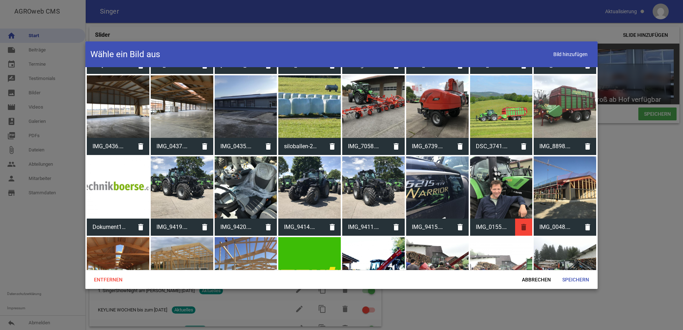
click at [517, 219] on icon "delete" at bounding box center [523, 227] width 17 height 17
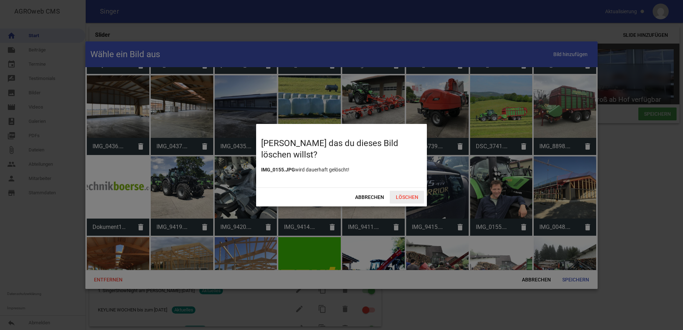
click at [406, 195] on span "Löschen" at bounding box center [407, 197] width 34 height 13
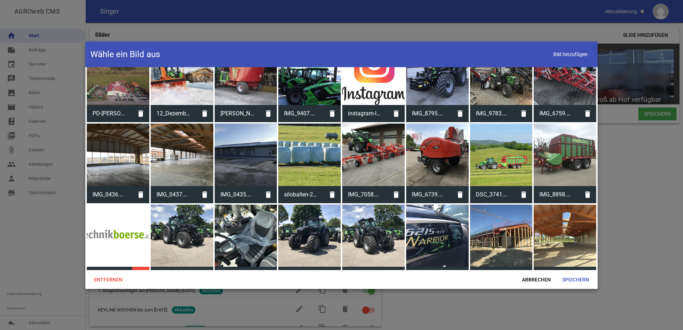
scroll to position [3178, 0]
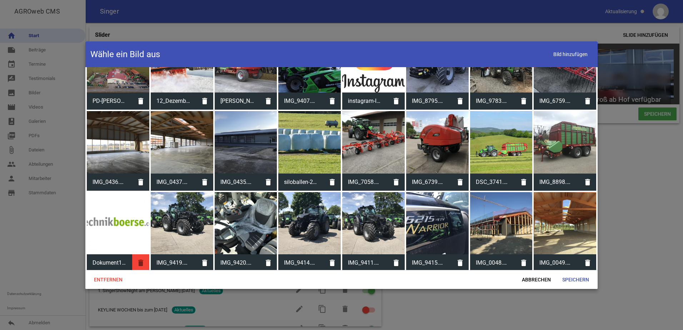
click at [145, 254] on icon "delete" at bounding box center [140, 262] width 17 height 17
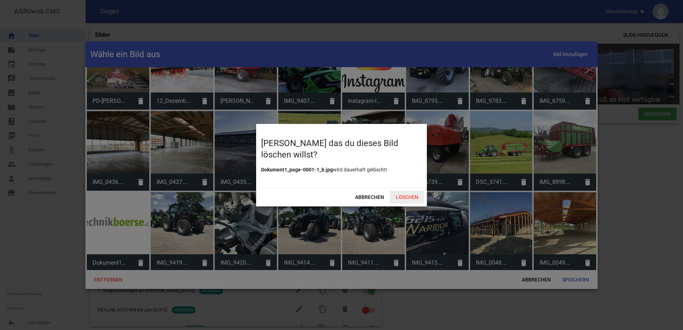
click at [411, 194] on span "Löschen" at bounding box center [407, 197] width 34 height 13
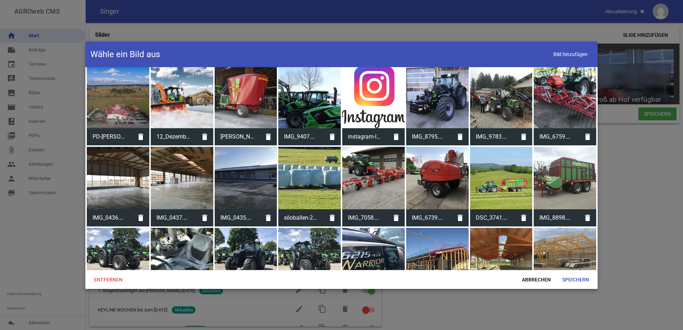
scroll to position [3107, 0]
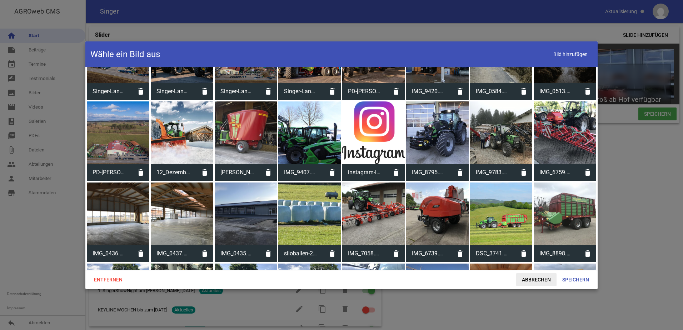
click at [538, 280] on span "Abbrechen" at bounding box center [536, 279] width 40 height 13
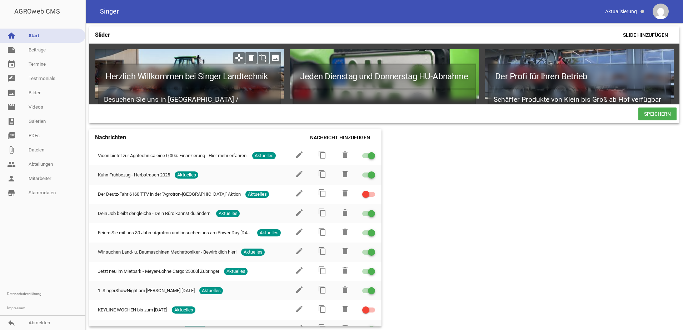
click at [264, 57] on icon "crop" at bounding box center [262, 57] width 11 height 11
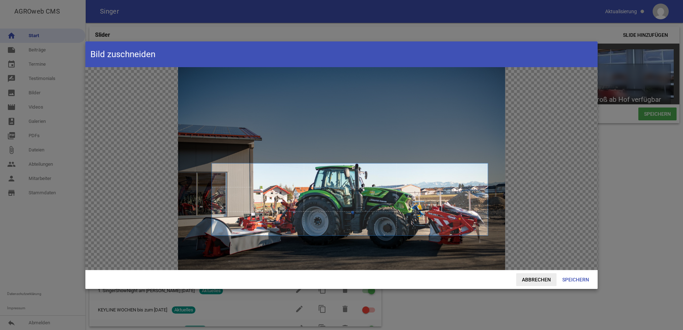
drag, startPoint x: 537, startPoint y: 277, endPoint x: 525, endPoint y: 275, distance: 12.5
click at [537, 277] on span "Abbrechen" at bounding box center [536, 279] width 40 height 13
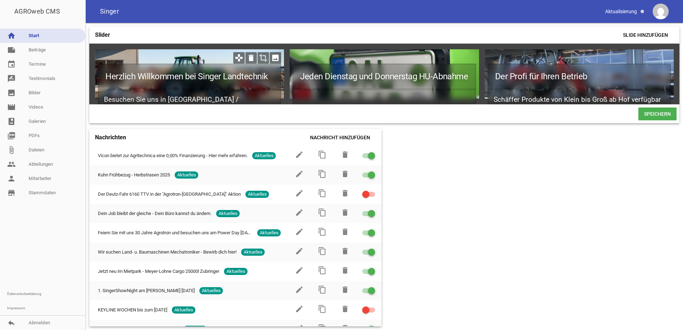
click at [272, 60] on icon "image" at bounding box center [275, 57] width 11 height 11
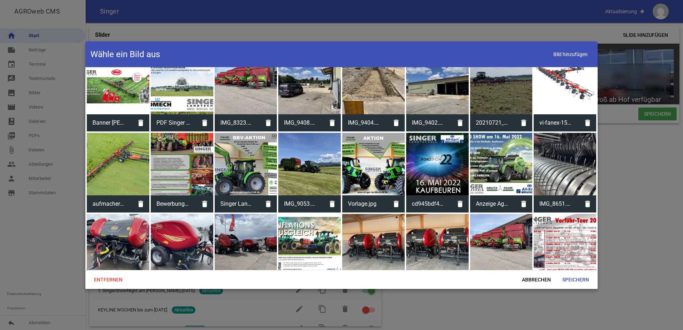
scroll to position [1857, 0]
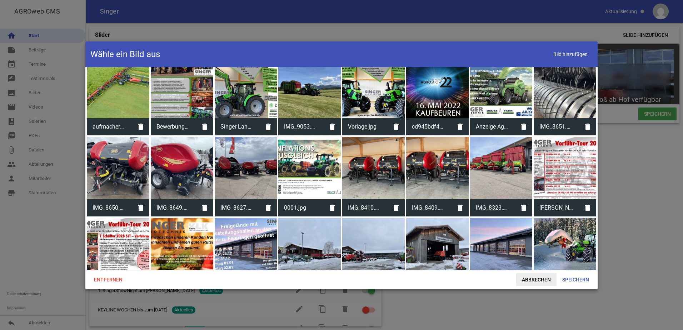
drag, startPoint x: 515, startPoint y: 280, endPoint x: 522, endPoint y: 279, distance: 7.2
click at [517, 280] on div "Entfernen Abbrechen Speichern" at bounding box center [341, 279] width 512 height 19
click at [524, 279] on span "Abbrechen" at bounding box center [536, 279] width 40 height 13
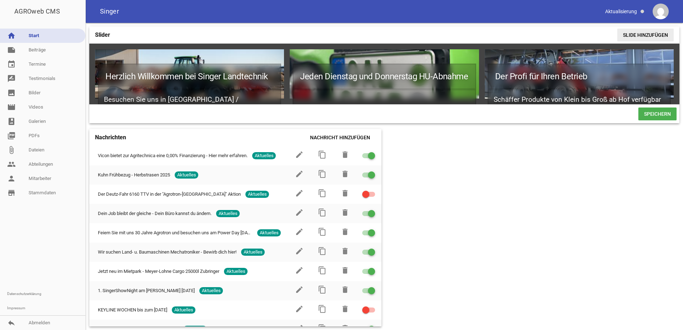
click at [633, 35] on span "Slide hinzufügen" at bounding box center [645, 35] width 56 height 13
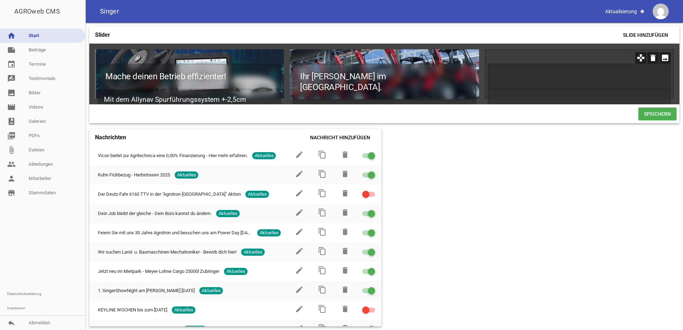
click at [666, 59] on icon "image" at bounding box center [664, 57] width 11 height 11
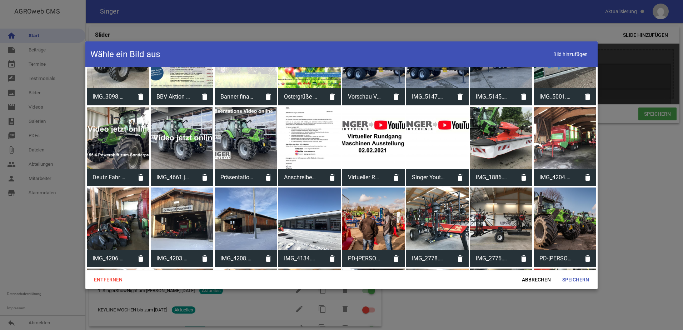
scroll to position [2607, 0]
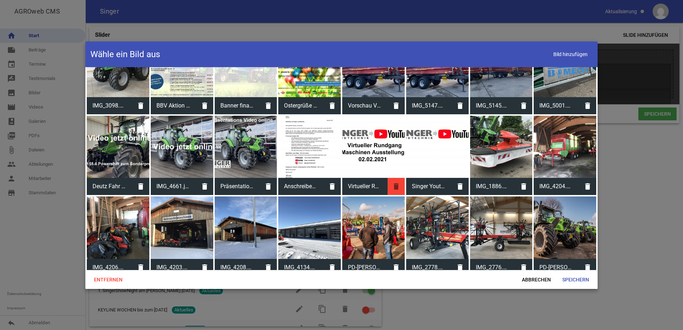
click at [395, 178] on icon "delete" at bounding box center [395, 186] width 17 height 17
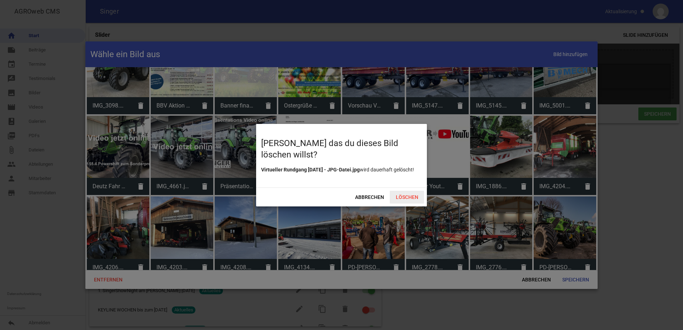
click at [398, 193] on span "Löschen" at bounding box center [407, 197] width 34 height 13
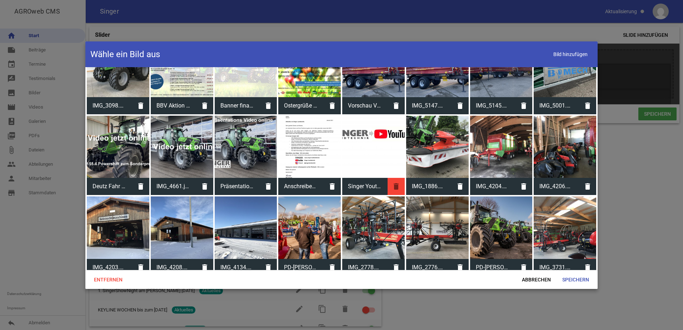
click at [396, 178] on icon "delete" at bounding box center [395, 186] width 17 height 17
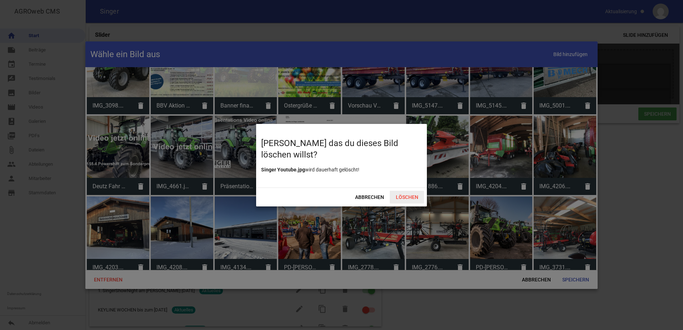
click at [415, 195] on span "Löschen" at bounding box center [407, 197] width 34 height 13
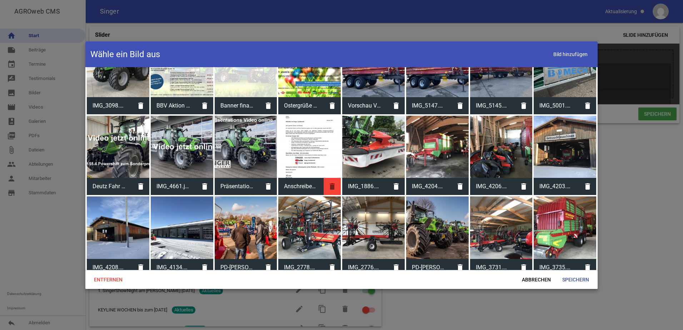
click at [333, 178] on icon "delete" at bounding box center [332, 186] width 17 height 17
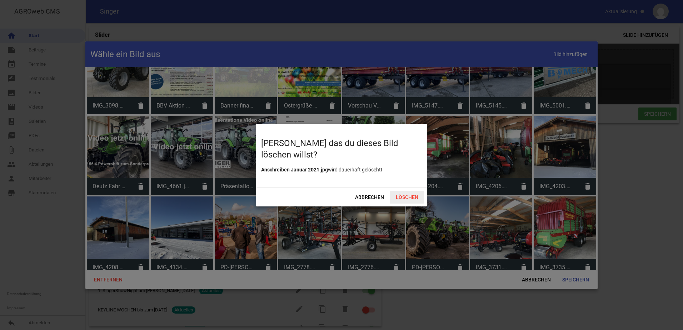
click at [395, 197] on span "Löschen" at bounding box center [407, 197] width 34 height 13
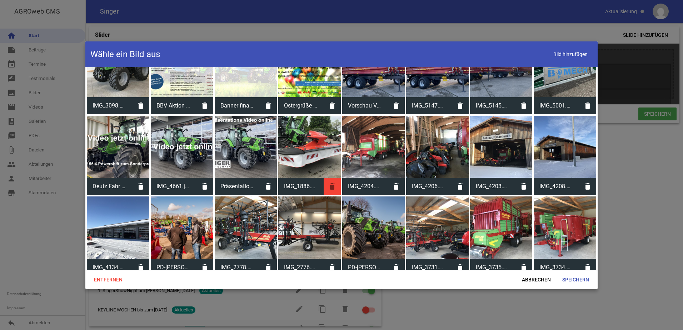
click at [332, 178] on icon "delete" at bounding box center [332, 186] width 17 height 17
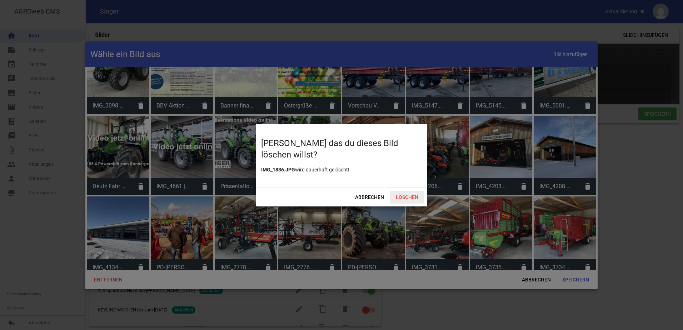
click at [403, 197] on span "Löschen" at bounding box center [407, 197] width 34 height 13
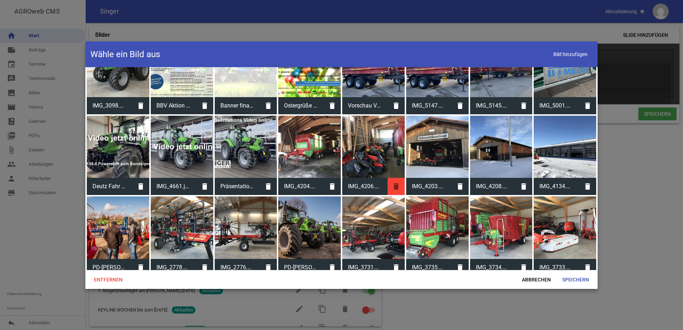
click at [389, 178] on icon "delete" at bounding box center [395, 186] width 17 height 17
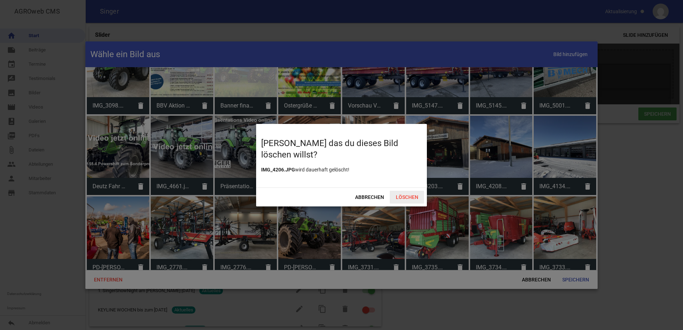
click at [416, 199] on span "Löschen" at bounding box center [407, 197] width 34 height 13
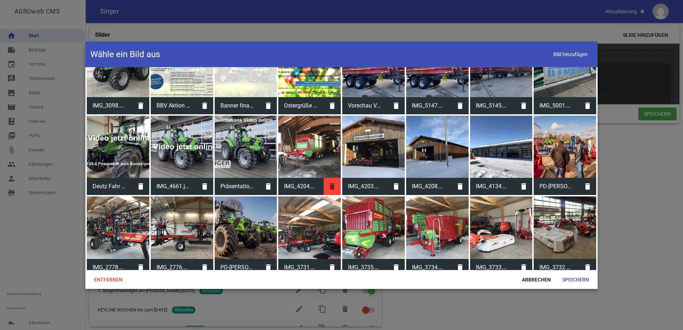
click at [329, 178] on icon "delete" at bounding box center [332, 186] width 17 height 17
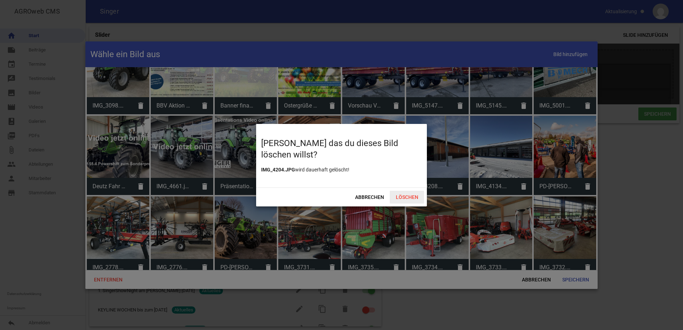
click at [408, 195] on span "Löschen" at bounding box center [407, 197] width 34 height 13
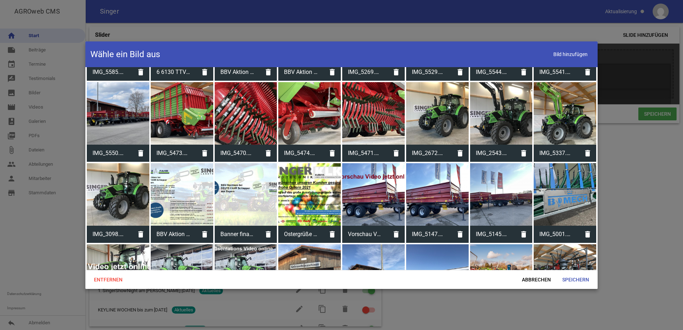
scroll to position [2464, 0]
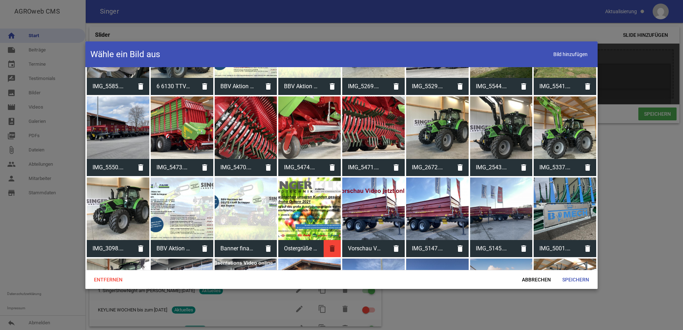
click at [332, 240] on icon "delete" at bounding box center [332, 248] width 17 height 17
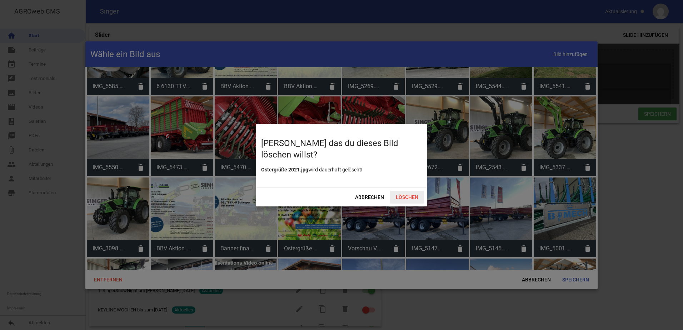
click at [405, 197] on span "Löschen" at bounding box center [407, 197] width 34 height 13
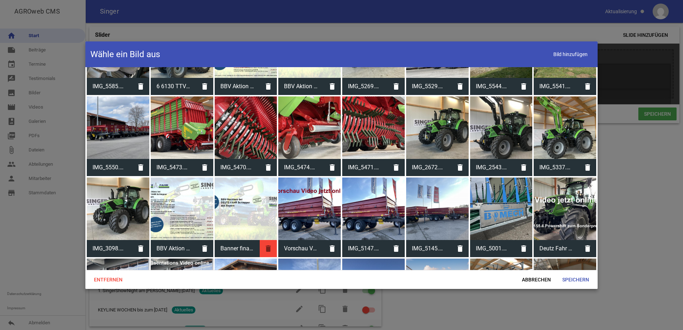
click at [271, 240] on icon "delete" at bounding box center [268, 248] width 17 height 17
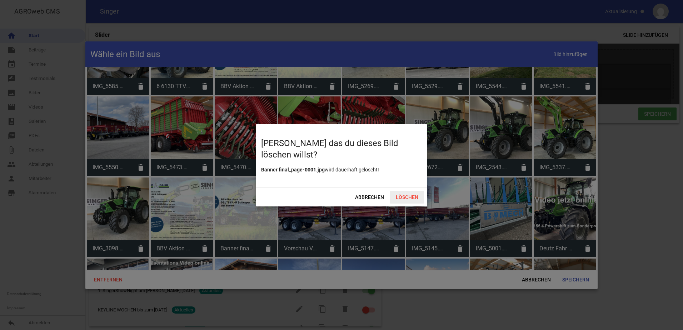
click at [405, 195] on span "Löschen" at bounding box center [407, 197] width 34 height 13
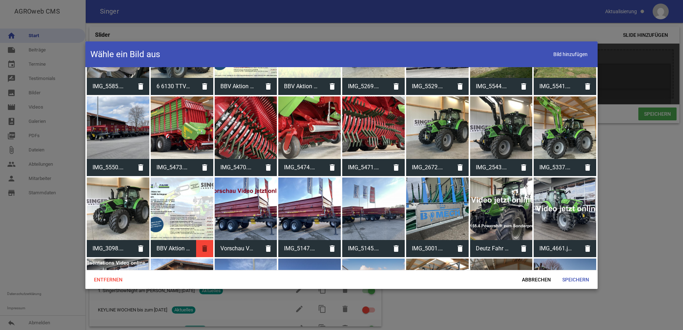
click at [200, 240] on icon "delete" at bounding box center [204, 248] width 17 height 17
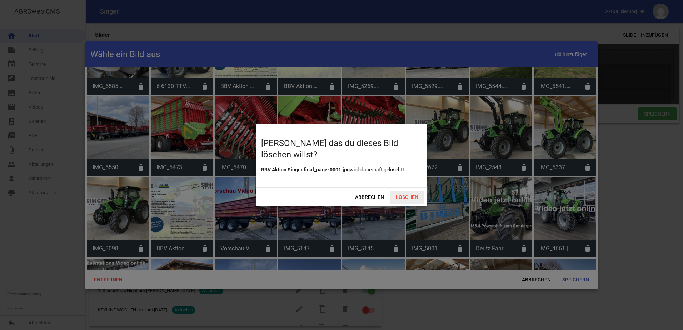
click at [397, 198] on span "Löschen" at bounding box center [407, 197] width 34 height 13
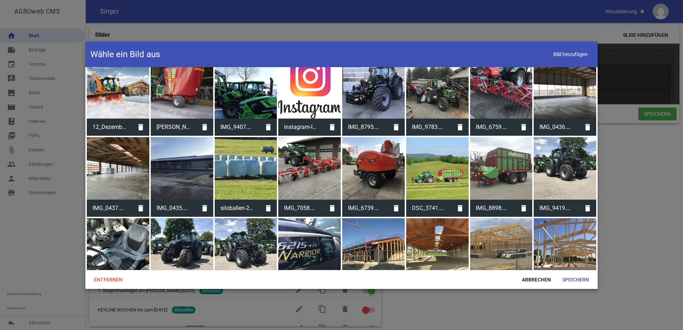
scroll to position [3107, 0]
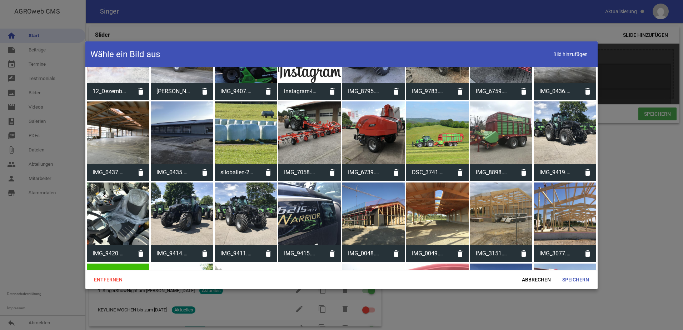
click at [228, 115] on div at bounding box center [246, 132] width 62 height 62
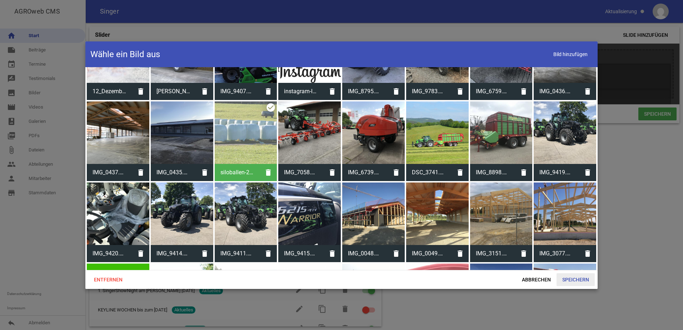
click at [580, 280] on span "Speichern" at bounding box center [575, 279] width 38 height 13
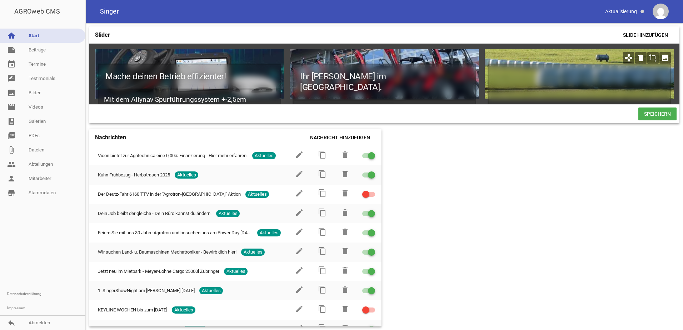
click at [655, 57] on icon "crop" at bounding box center [652, 57] width 11 height 11
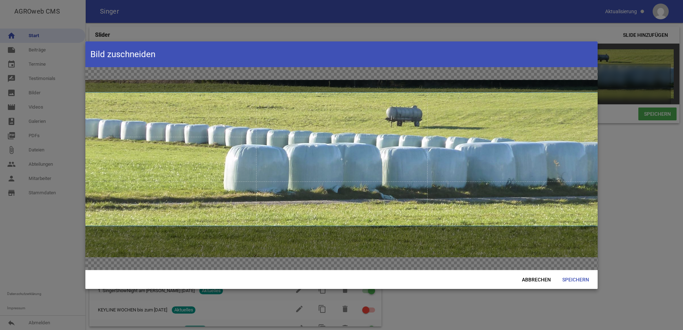
click at [411, 175] on span at bounding box center [341, 158] width 512 height 133
click at [569, 285] on span "Speichern" at bounding box center [575, 279] width 38 height 13
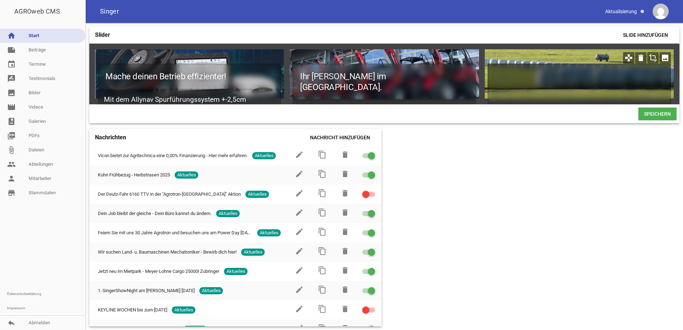
click at [533, 80] on h1 at bounding box center [578, 77] width 183 height 26
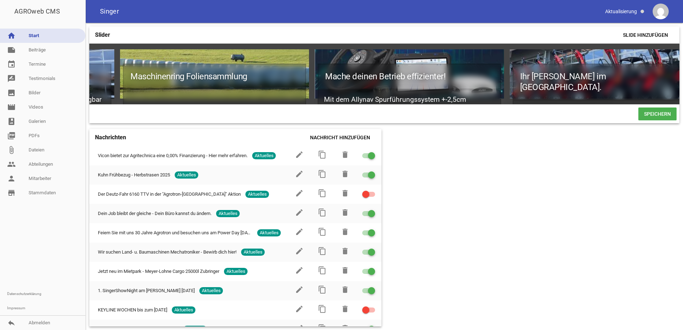
scroll to position [0, 584]
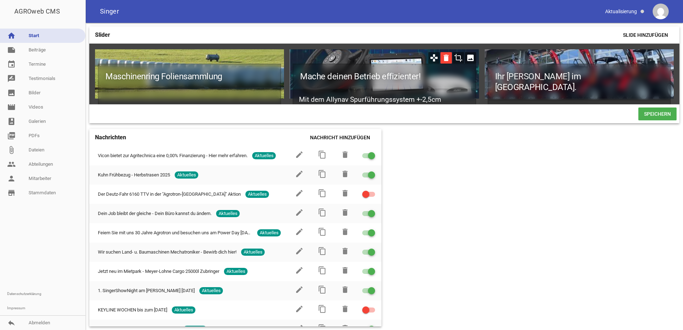
click at [447, 60] on icon "delete" at bounding box center [445, 57] width 11 height 11
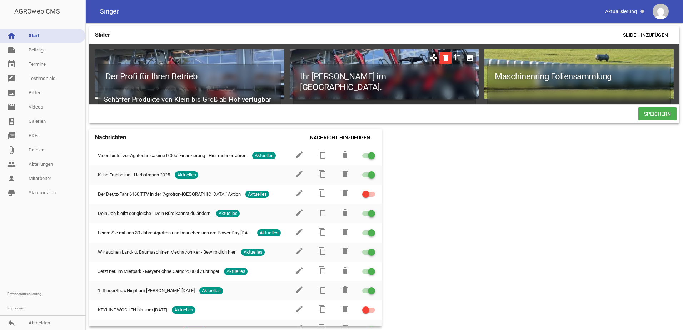
click at [447, 59] on icon "delete" at bounding box center [445, 57] width 11 height 11
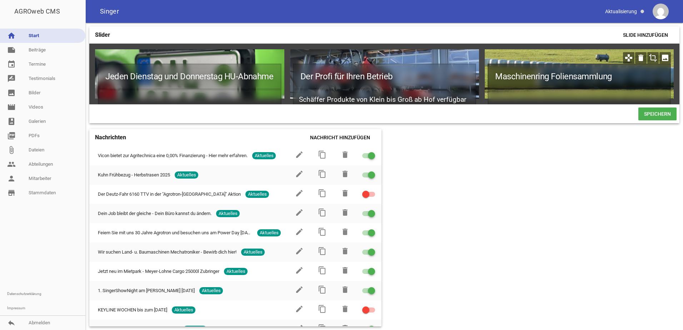
click at [625, 80] on h1 "Maschinenring Foliensammlung" at bounding box center [578, 77] width 183 height 26
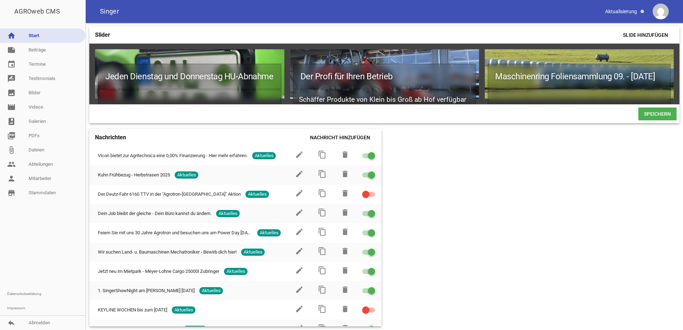
click at [649, 120] on span "Speichern" at bounding box center [657, 113] width 38 height 13
click at [656, 117] on span "Speichern" at bounding box center [657, 113] width 38 height 13
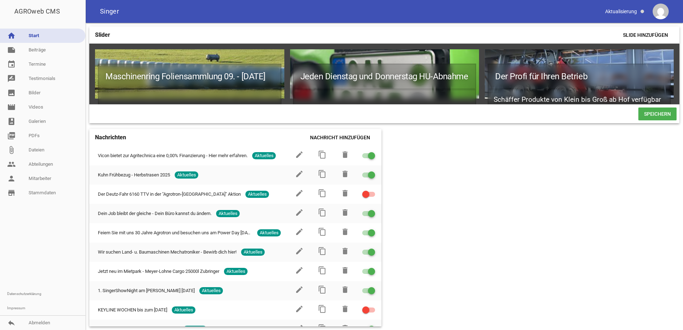
scroll to position [0, 0]
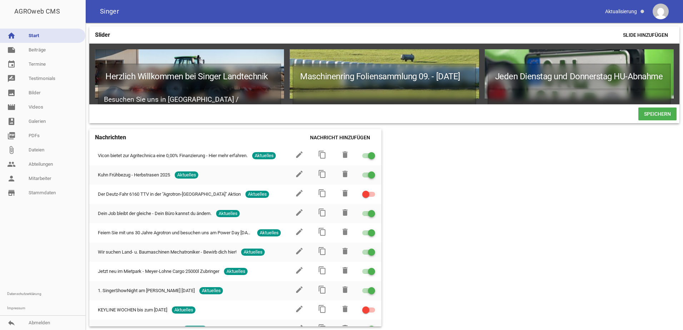
click at [658, 117] on span "Speichern" at bounding box center [657, 113] width 38 height 13
click at [46, 52] on link "note Beiträge" at bounding box center [42, 50] width 85 height 14
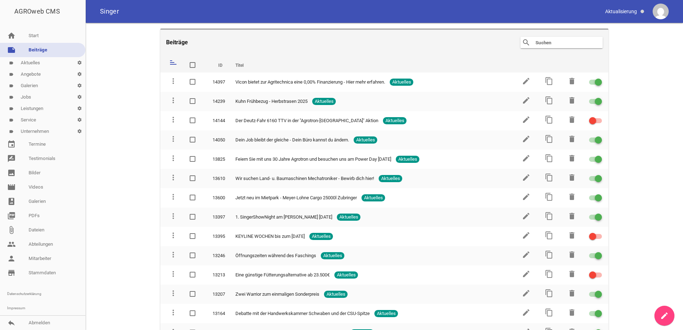
click at [674, 310] on main "Beiträge search clear sort ID Titel delete more_vert 14397 Vicon bietet zur Agr…" at bounding box center [384, 176] width 597 height 307
click at [672, 314] on link "create" at bounding box center [664, 316] width 20 height 20
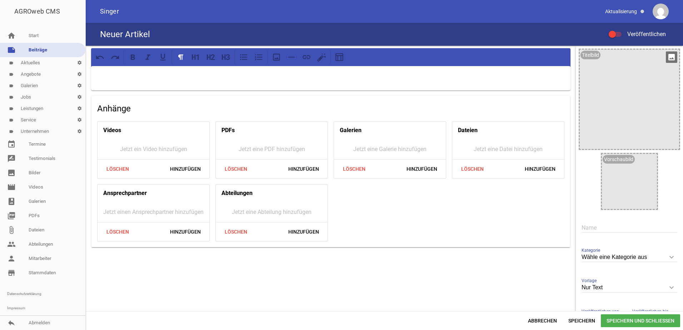
click at [674, 55] on div at bounding box center [629, 99] width 99 height 99
click at [669, 56] on icon "image" at bounding box center [671, 56] width 11 height 11
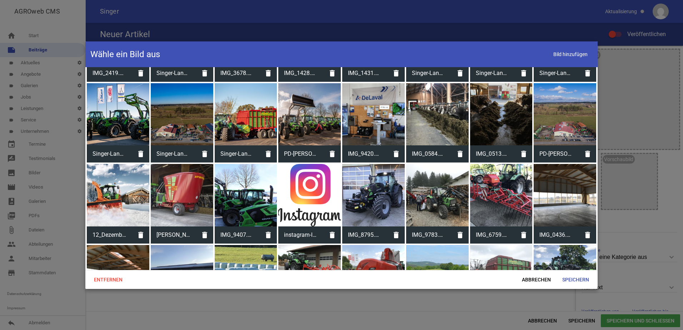
scroll to position [2964, 0]
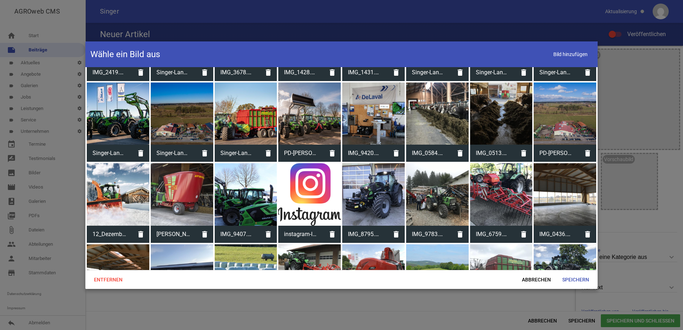
click at [245, 244] on div at bounding box center [246, 275] width 62 height 62
click at [584, 280] on span "Speichern" at bounding box center [575, 279] width 38 height 13
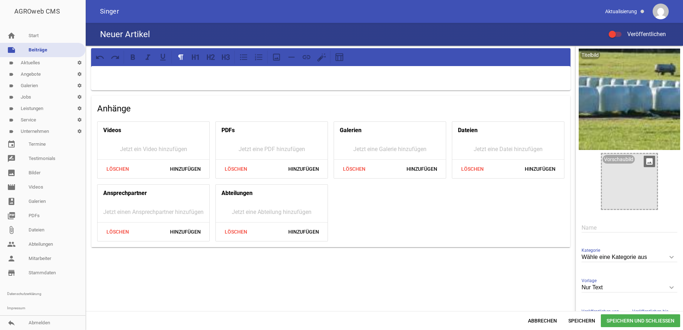
click at [643, 159] on icon "image" at bounding box center [648, 161] width 11 height 11
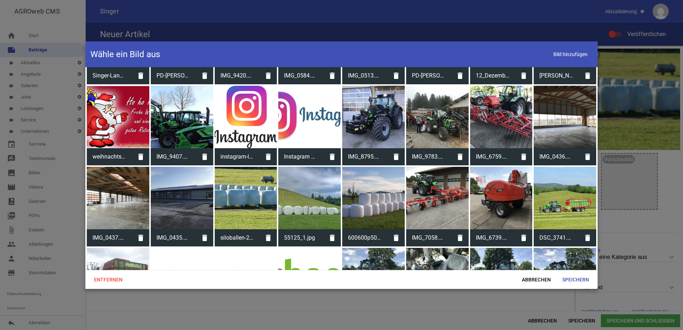
scroll to position [3986, 0]
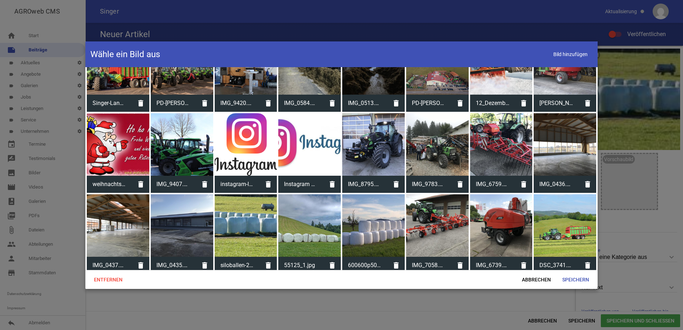
click at [241, 201] on div at bounding box center [246, 225] width 62 height 62
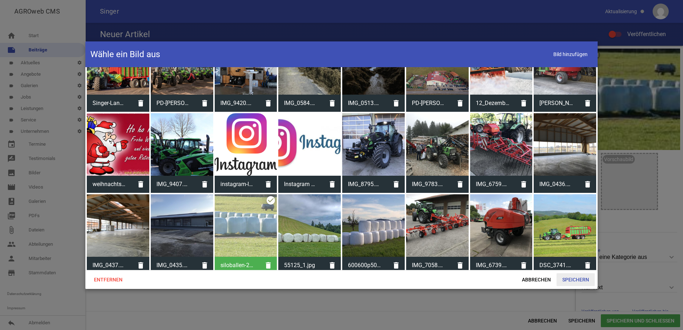
click at [573, 276] on span "Speichern" at bounding box center [575, 279] width 38 height 13
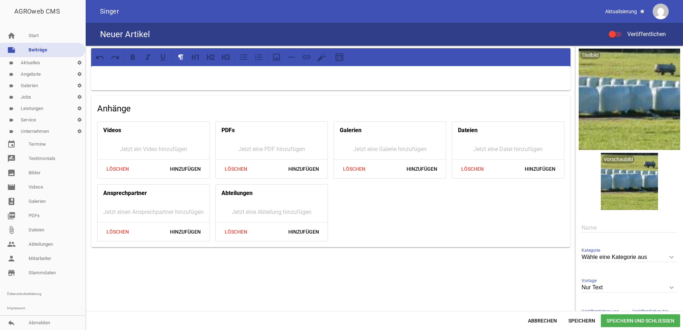
click at [618, 34] on div at bounding box center [614, 34] width 13 height 5
click at [618, 30] on input "Veröffentlichen" at bounding box center [618, 30] width 0 height 0
drag, startPoint x: 637, startPoint y: 263, endPoint x: 641, endPoint y: 258, distance: 6.6
click at [637, 262] on div "[PERSON_NAME] eine Kategorie aus keyboard_arrow_down Kategorie [PERSON_NAME] ei…" at bounding box center [629, 257] width 96 height 25
click at [642, 258] on input "Wähle eine Kategorie aus" at bounding box center [629, 257] width 96 height 10
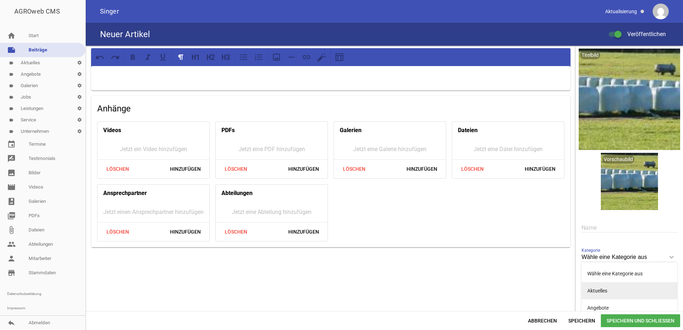
click at [618, 292] on li "Aktuelles" at bounding box center [629, 290] width 96 height 17
type input "Aktuelles"
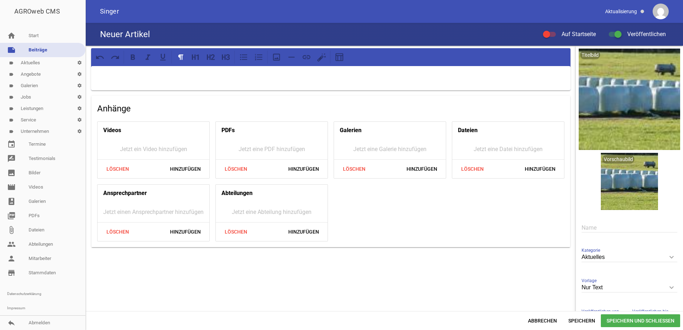
click at [628, 288] on input "Nur Text" at bounding box center [629, 288] width 96 height 10
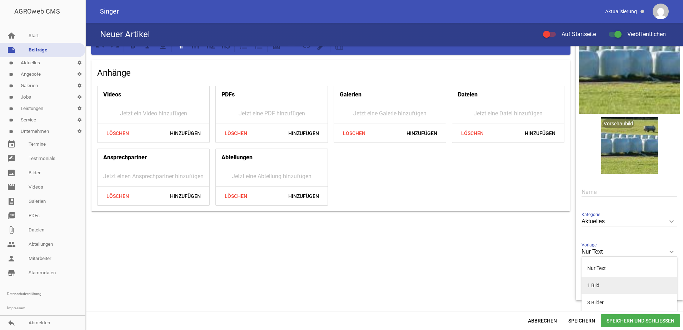
click at [626, 282] on li "1 Bild" at bounding box center [629, 285] width 96 height 17
type input "1 Bild"
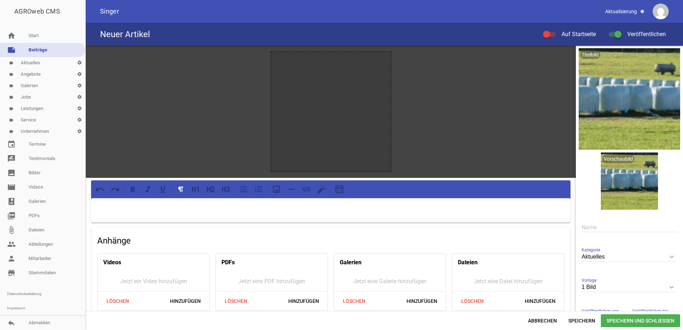
scroll to position [0, 0]
click at [551, 30] on label "Auf Startseite" at bounding box center [569, 34] width 53 height 9
click at [553, 30] on input "Auf Startseite" at bounding box center [553, 30] width 0 height 0
click at [338, 212] on div at bounding box center [330, 211] width 479 height 24
click at [382, 61] on icon "image" at bounding box center [382, 59] width 11 height 11
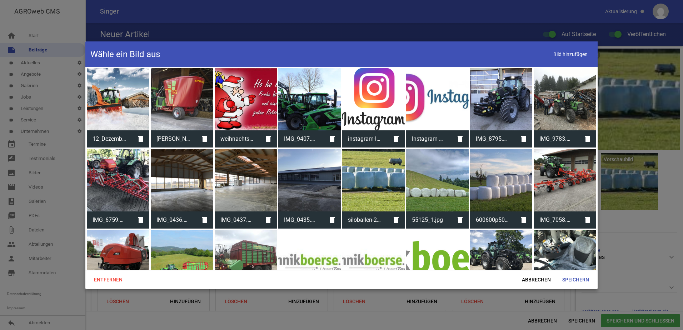
scroll to position [3986, 0]
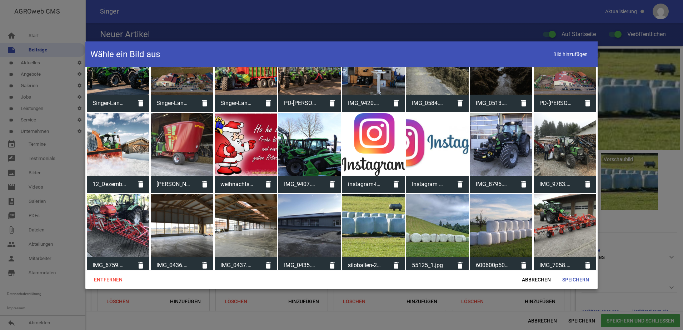
click at [384, 214] on div at bounding box center [373, 225] width 62 height 62
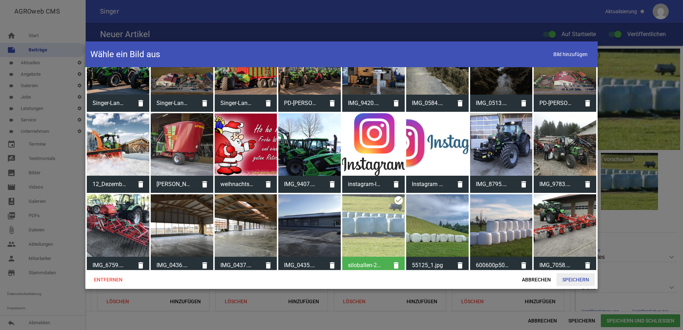
click at [574, 277] on span "Speichern" at bounding box center [575, 279] width 38 height 13
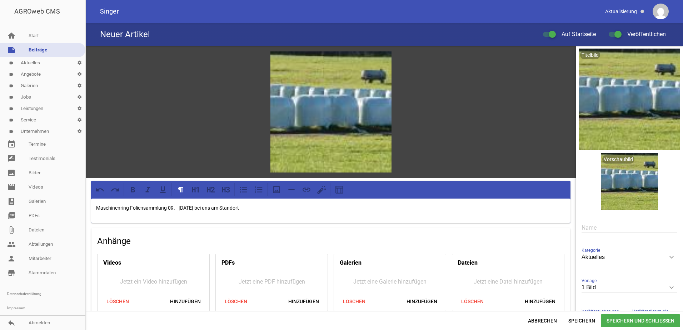
click at [600, 228] on input "text" at bounding box center [629, 228] width 96 height 10
drag, startPoint x: 276, startPoint y: 209, endPoint x: 78, endPoint y: 207, distance: 198.2
click at [78, 207] on div "AGROweb CMS home Start note Beiträge label Aktuelles settings label Angebote se…" at bounding box center [341, 165] width 683 height 330
click at [603, 230] on input "text" at bounding box center [629, 228] width 96 height 10
paste input "Maschinenring Foliensammlung 09. - [DATE] bei uns am Standort"
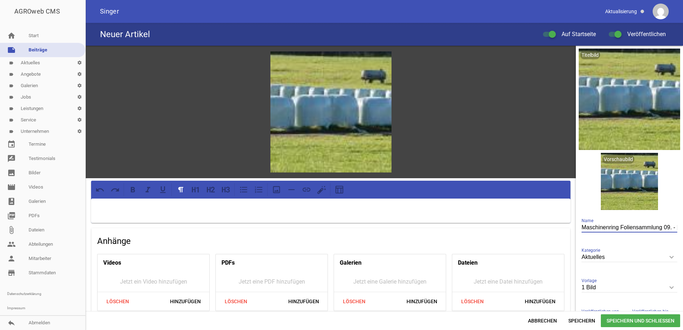
scroll to position [0, 81]
type input "Maschinenring Foliensammlung 09. - [DATE] bei uns am Standort"
click at [389, 208] on p at bounding box center [330, 208] width 469 height 9
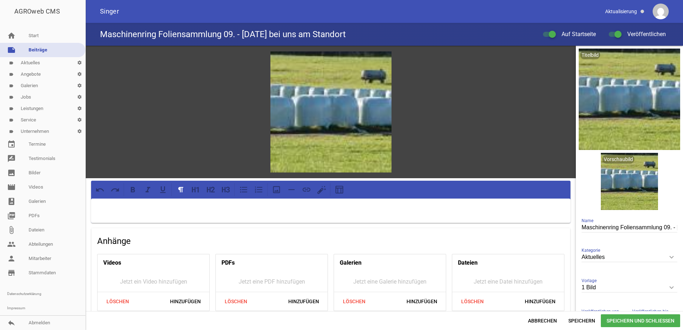
click at [643, 321] on span "Speichern und Schließen" at bounding box center [640, 320] width 79 height 13
